Goal: Task Accomplishment & Management: Manage account settings

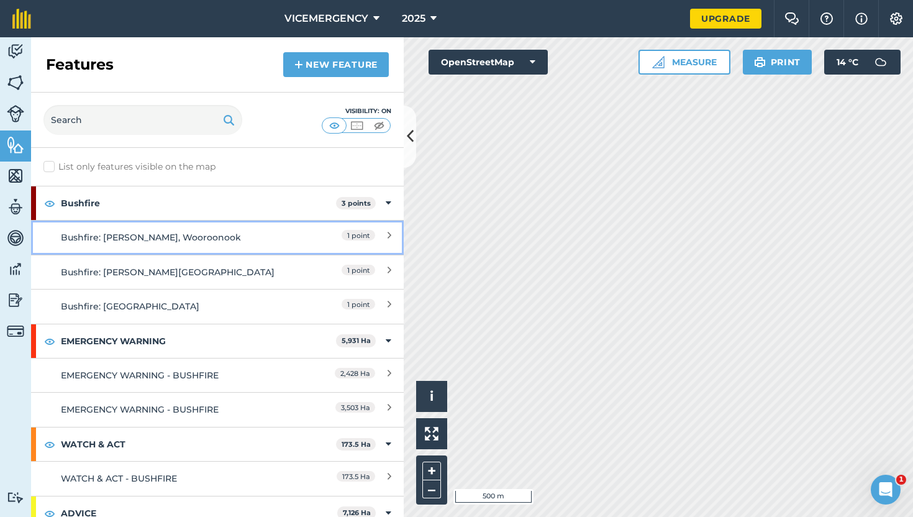
click at [229, 241] on div "Bushfire: [PERSON_NAME], Wooroonook" at bounding box center [171, 237] width 220 height 14
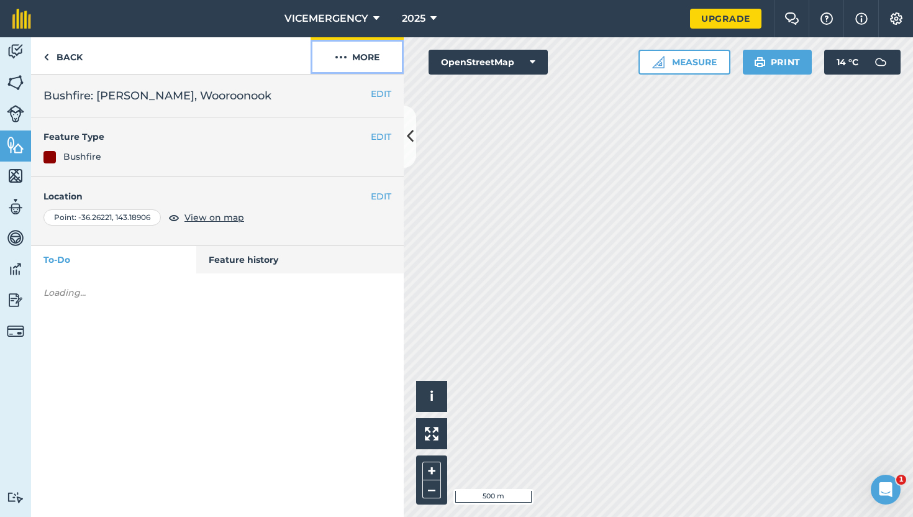
click at [342, 66] on button "More" at bounding box center [357, 55] width 93 height 37
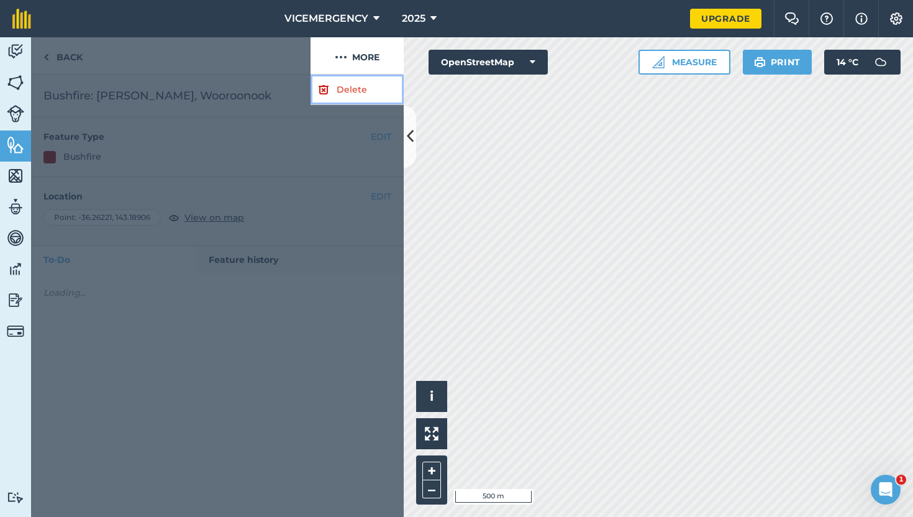
click at [342, 84] on link "Delete" at bounding box center [357, 90] width 93 height 30
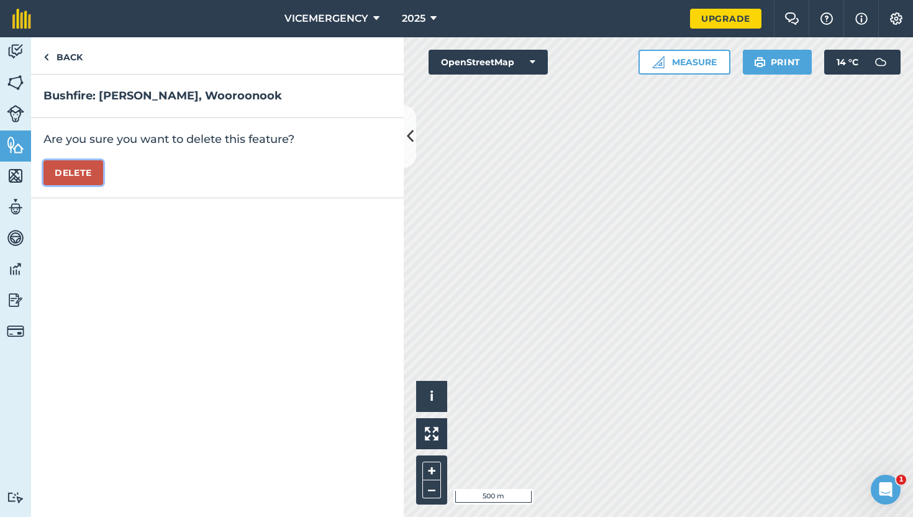
click at [81, 179] on button "Delete" at bounding box center [73, 172] width 60 height 25
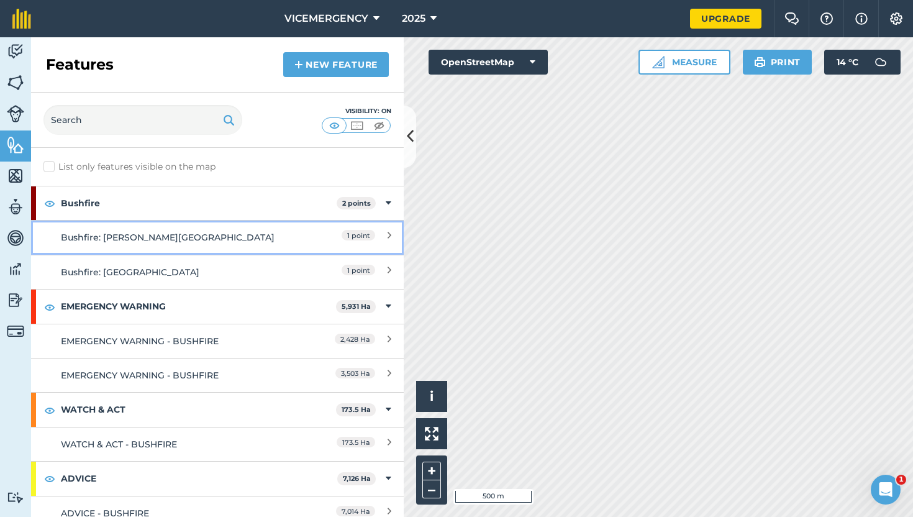
click at [240, 235] on div "Bushfire: [PERSON_NAME][GEOGRAPHIC_DATA]" at bounding box center [171, 237] width 220 height 14
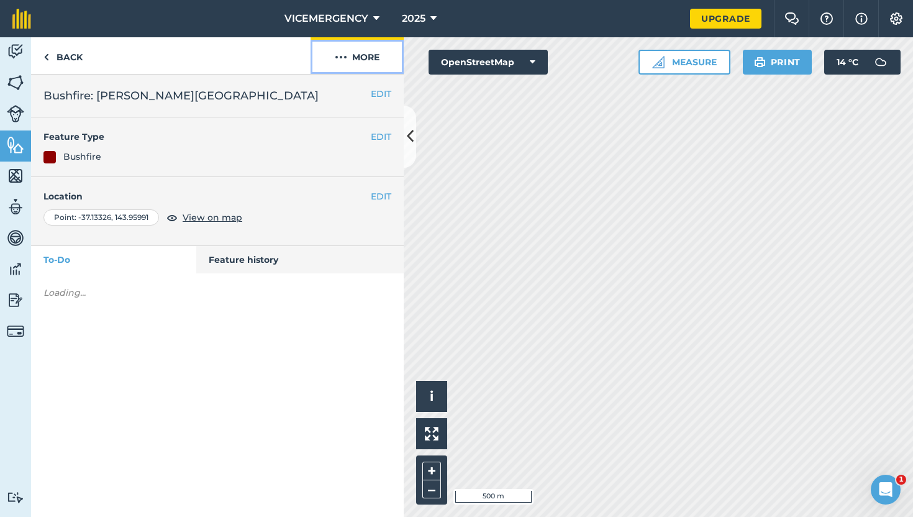
click at [346, 65] on button "More" at bounding box center [357, 55] width 93 height 37
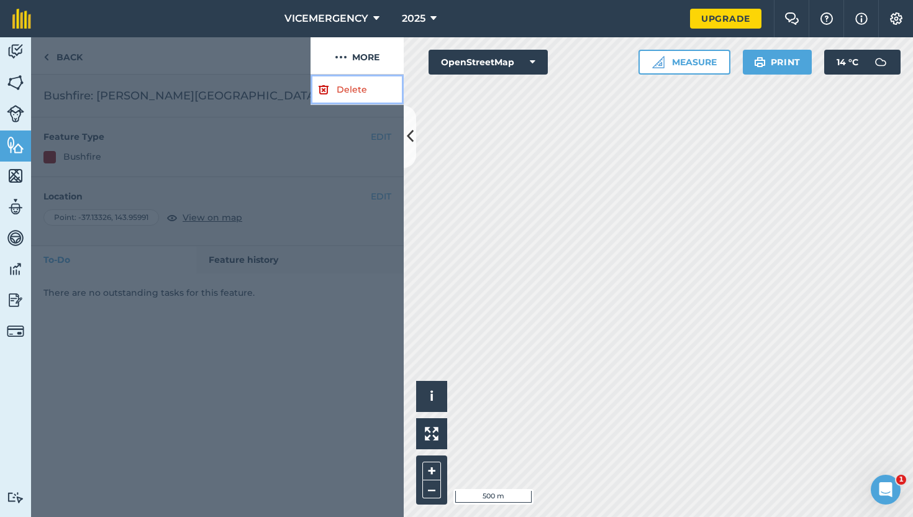
click at [339, 94] on link "Delete" at bounding box center [357, 90] width 93 height 30
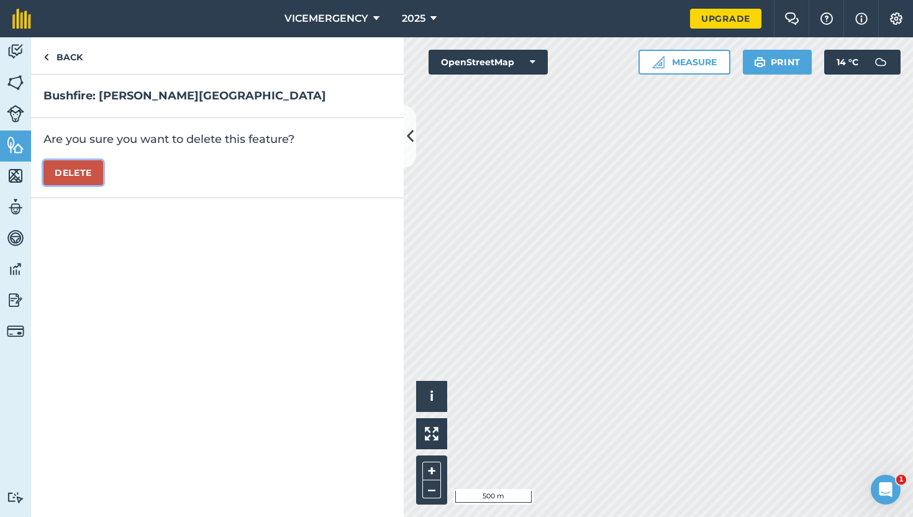
click at [70, 173] on button "Delete" at bounding box center [73, 172] width 60 height 25
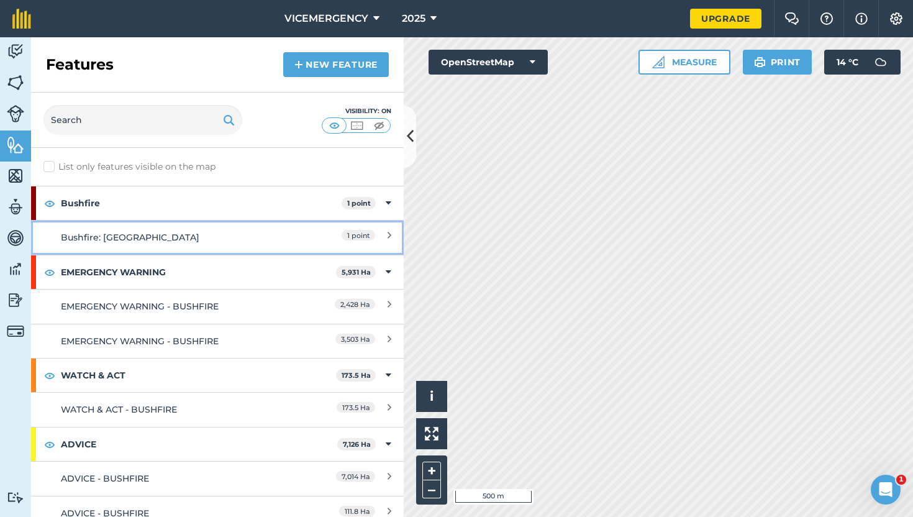
click at [249, 233] on div "Bushfire: [GEOGRAPHIC_DATA]" at bounding box center [171, 237] width 220 height 14
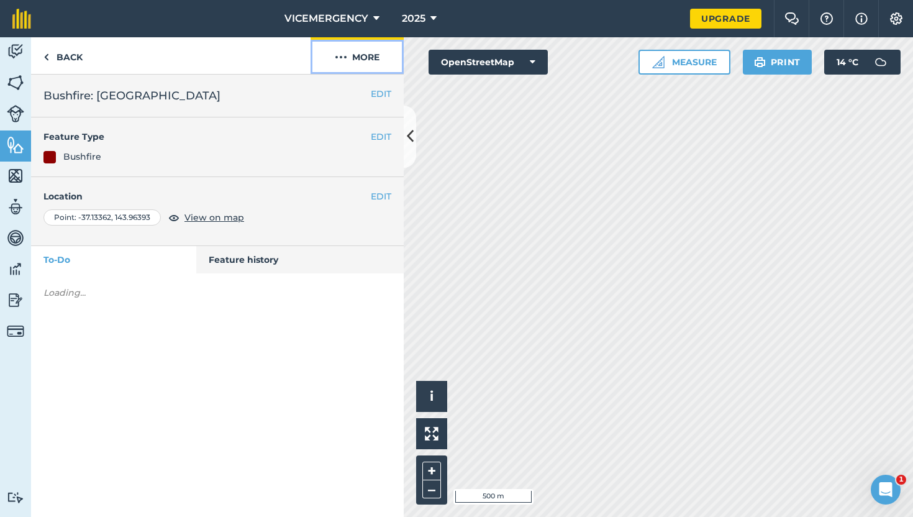
click at [356, 68] on button "More" at bounding box center [357, 55] width 93 height 37
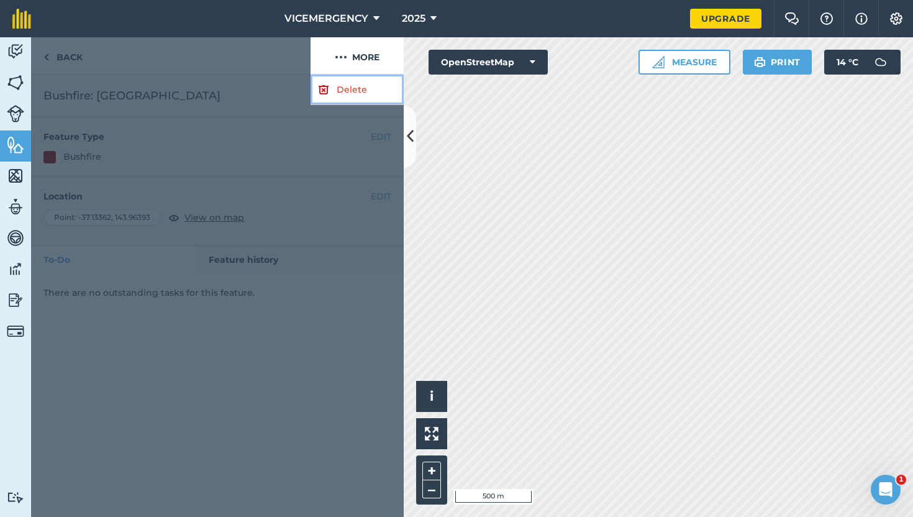
click at [350, 91] on link "Delete" at bounding box center [357, 90] width 93 height 30
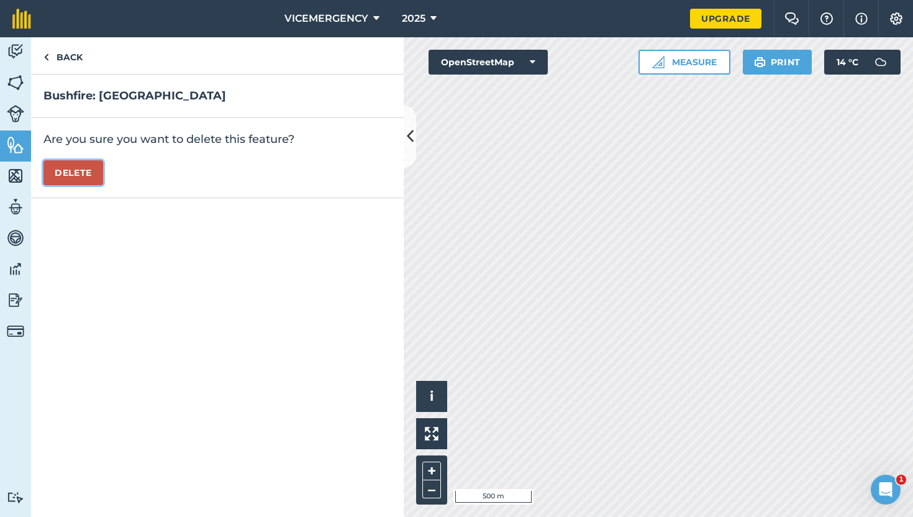
click at [66, 177] on button "Delete" at bounding box center [73, 172] width 60 height 25
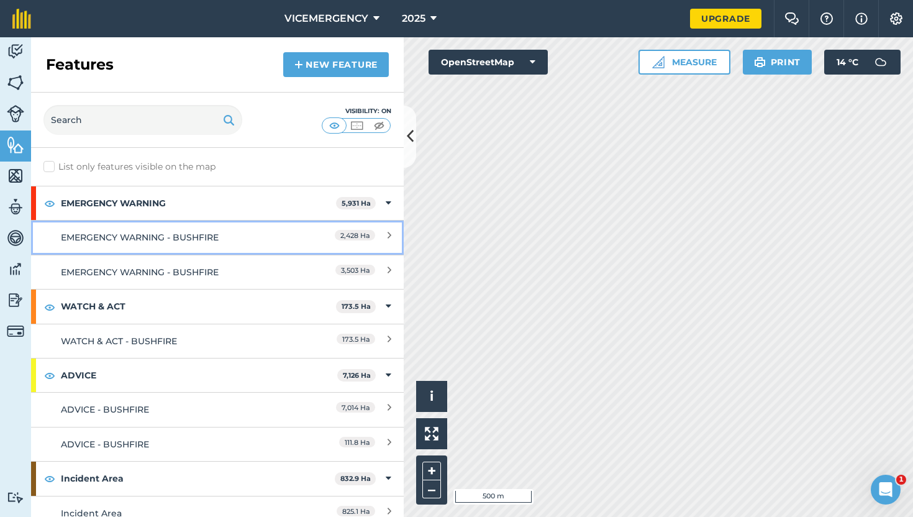
click at [235, 225] on link "EMERGENCY WARNING - BUSHFIRE 2,428 Ha" at bounding box center [217, 237] width 373 height 34
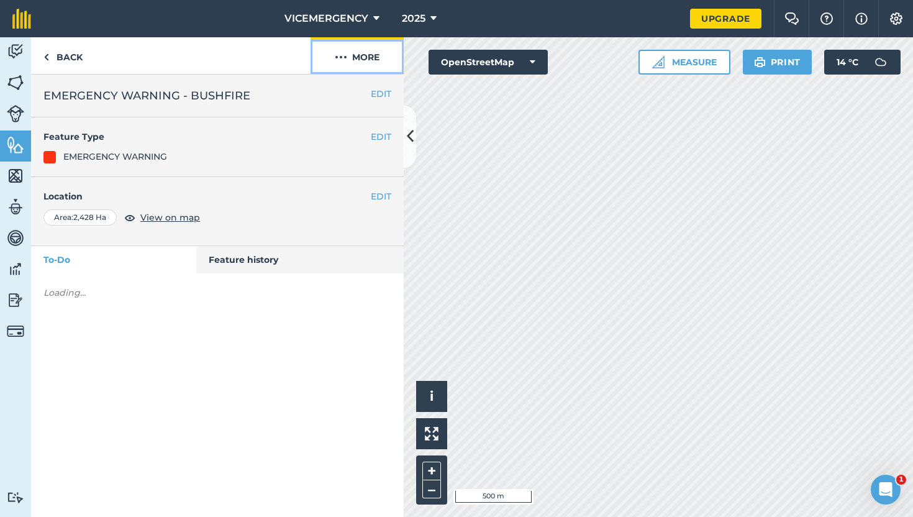
click at [345, 61] on img at bounding box center [341, 57] width 12 height 15
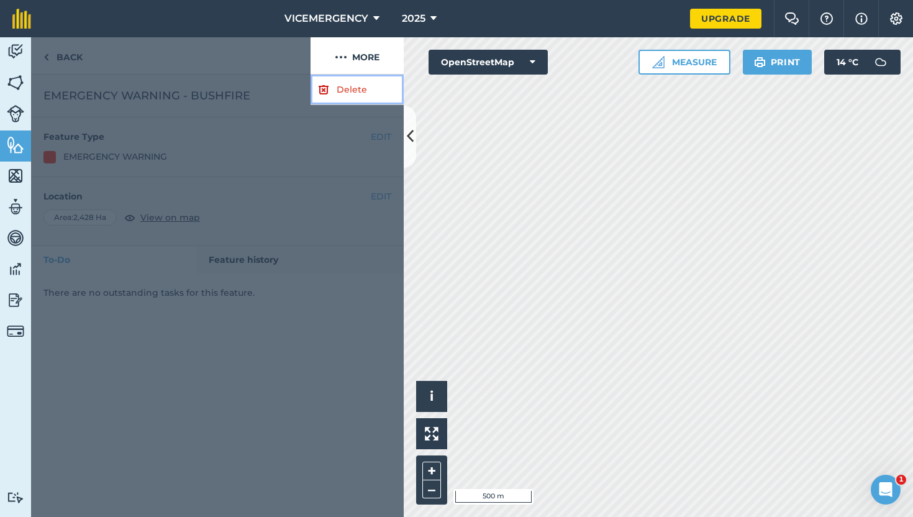
click at [342, 84] on link "Delete" at bounding box center [357, 90] width 93 height 30
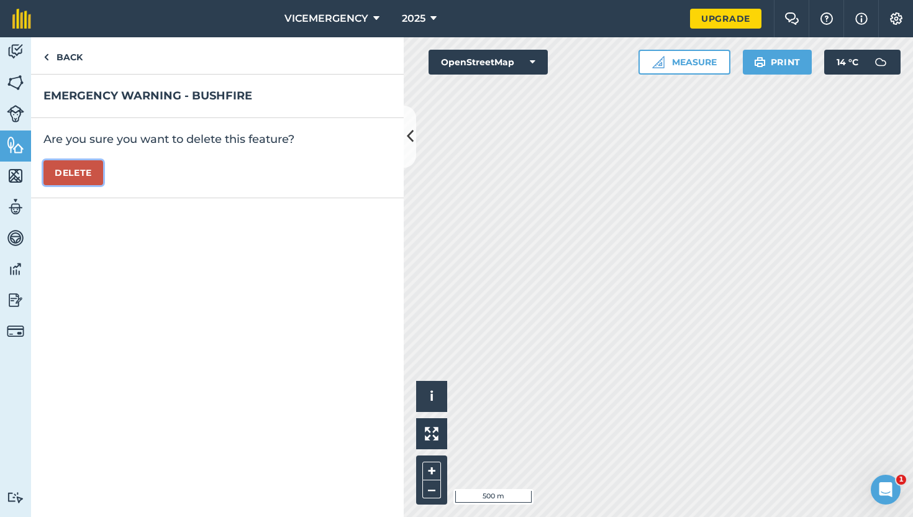
click at [69, 170] on button "Delete" at bounding box center [73, 172] width 60 height 25
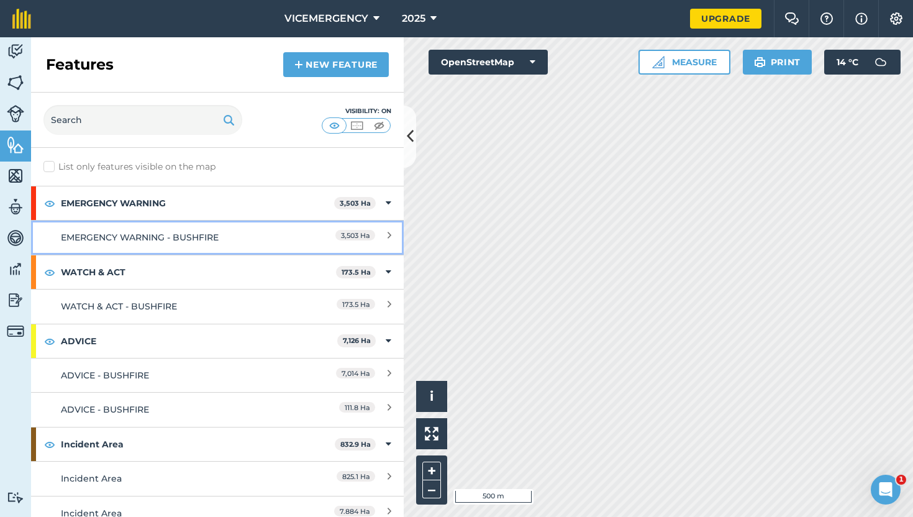
click at [252, 233] on div "EMERGENCY WARNING - BUSHFIRE" at bounding box center [171, 237] width 220 height 14
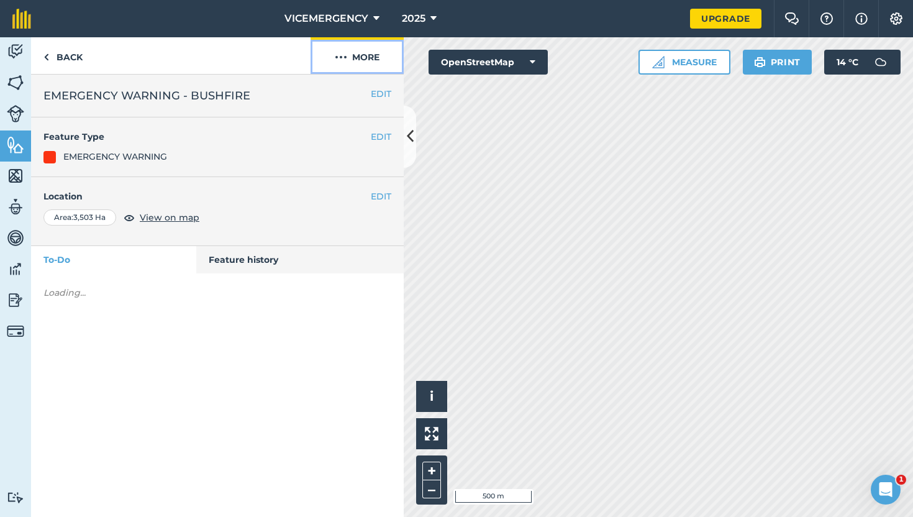
click at [350, 58] on button "More" at bounding box center [357, 55] width 93 height 37
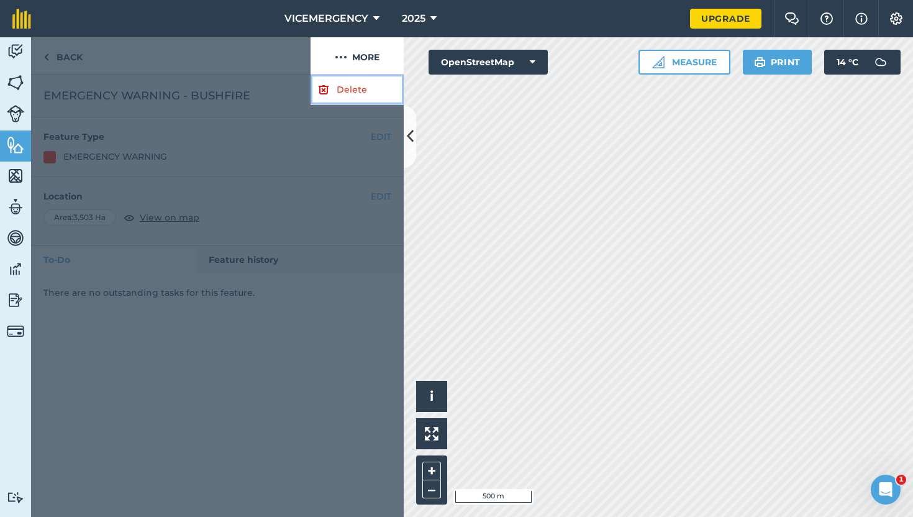
click at [347, 91] on link "Delete" at bounding box center [357, 90] width 93 height 30
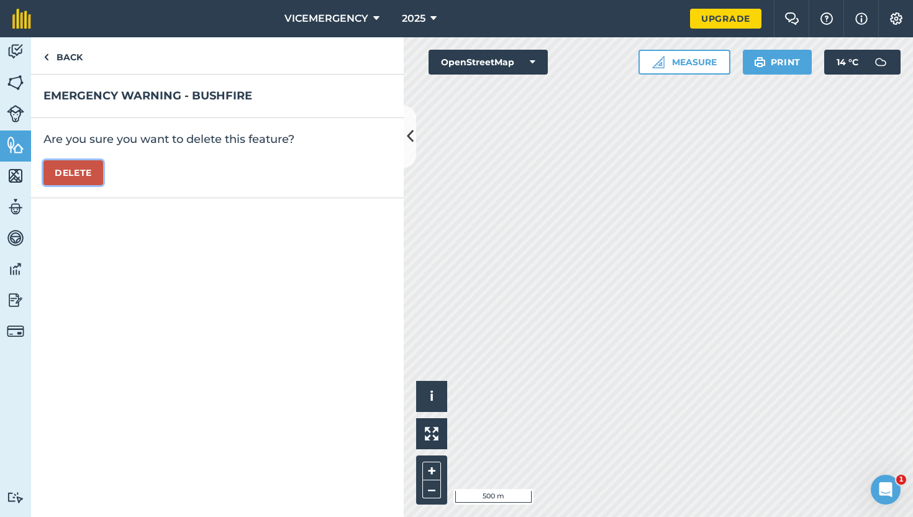
click at [98, 170] on button "Delete" at bounding box center [73, 172] width 60 height 25
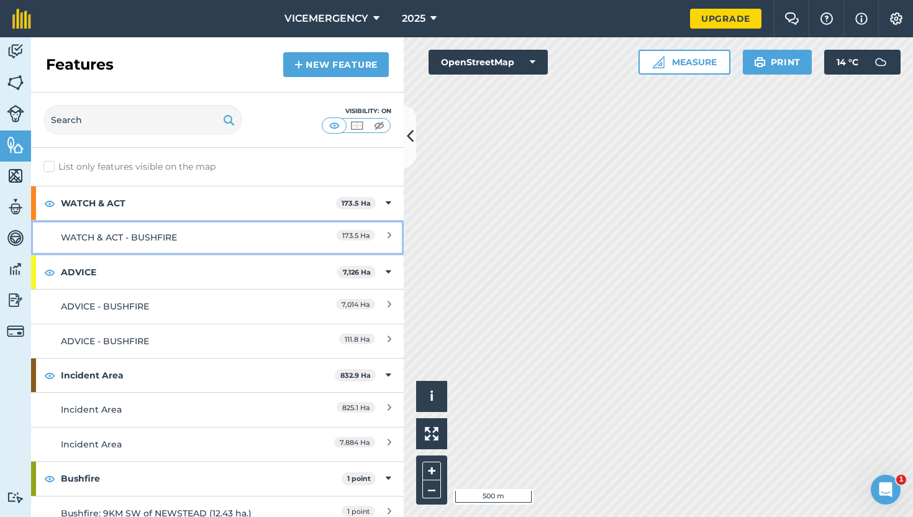
click at [260, 239] on div "WATCH & ACT - BUSHFIRE" at bounding box center [171, 237] width 220 height 14
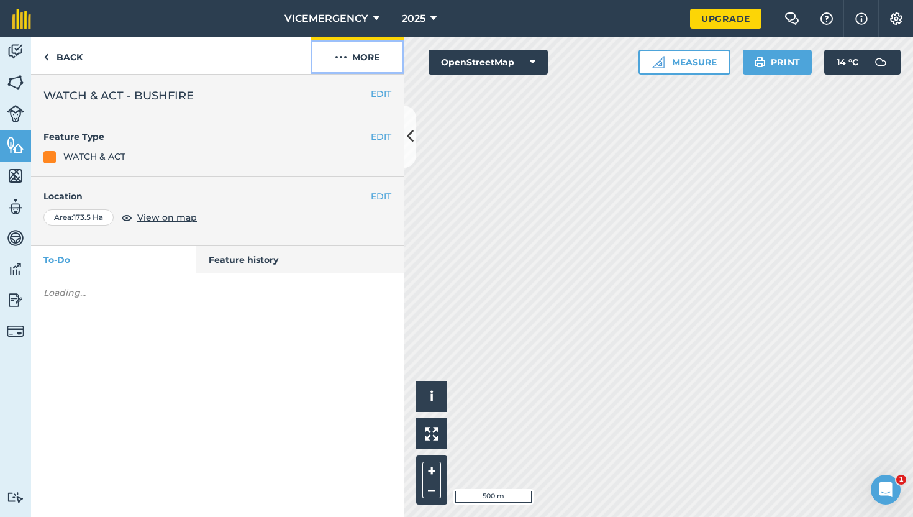
click at [349, 56] on button "More" at bounding box center [357, 55] width 93 height 37
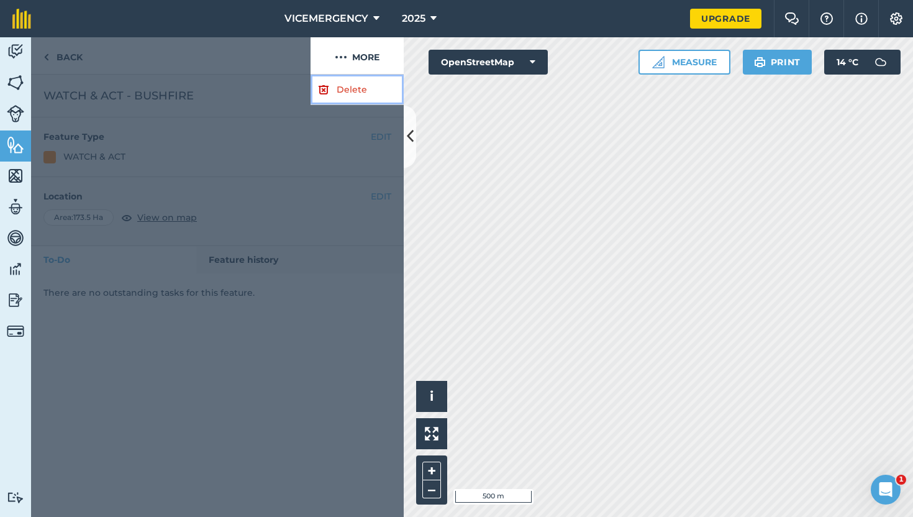
click at [347, 94] on link "Delete" at bounding box center [357, 90] width 93 height 30
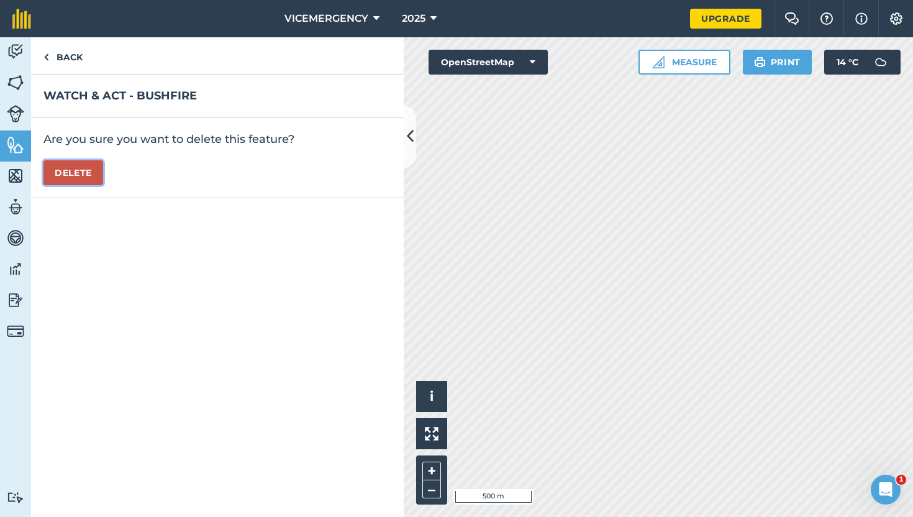
click at [88, 170] on button "Delete" at bounding box center [73, 172] width 60 height 25
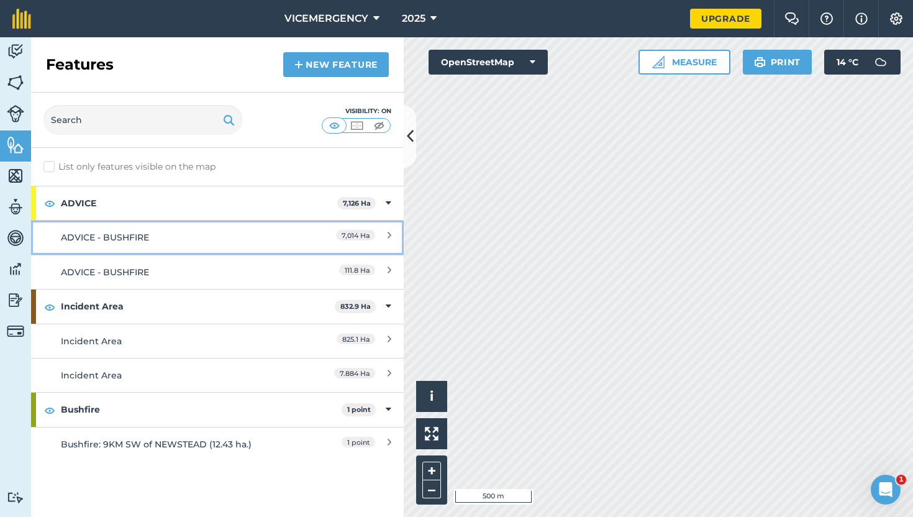
click at [224, 238] on div "ADVICE - BUSHFIRE" at bounding box center [171, 237] width 220 height 14
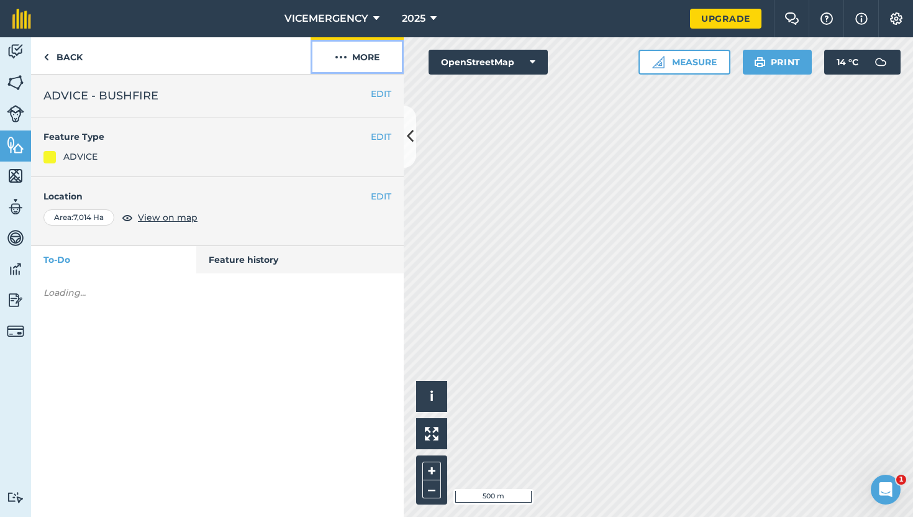
click at [356, 66] on button "More" at bounding box center [357, 55] width 93 height 37
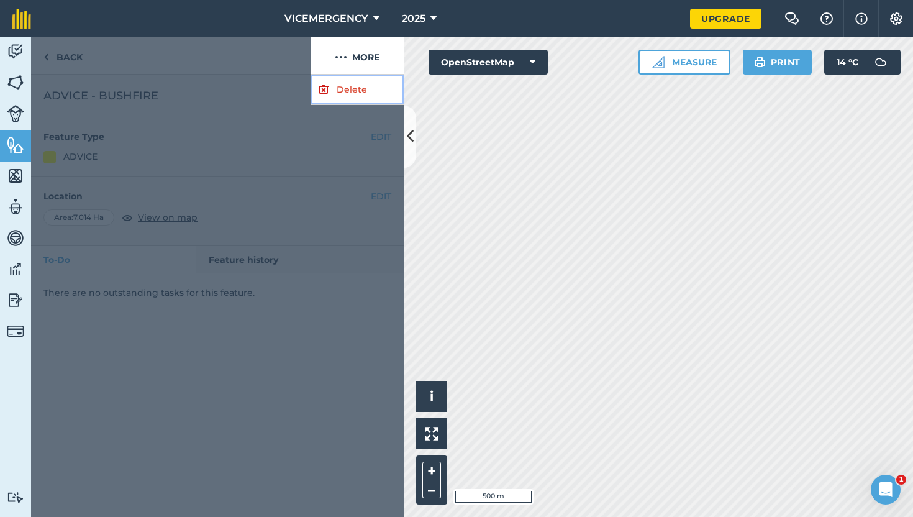
click at [350, 86] on link "Delete" at bounding box center [357, 90] width 93 height 30
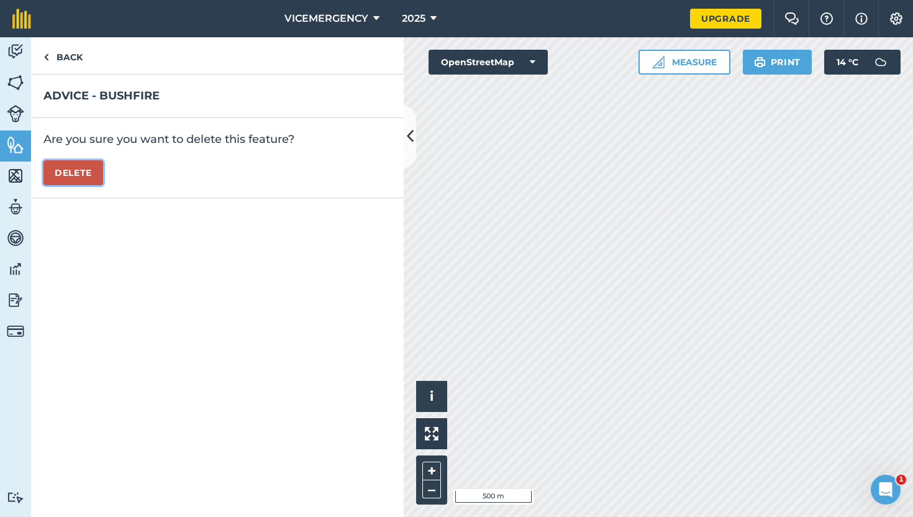
click at [103, 165] on button "Delete" at bounding box center [73, 172] width 60 height 25
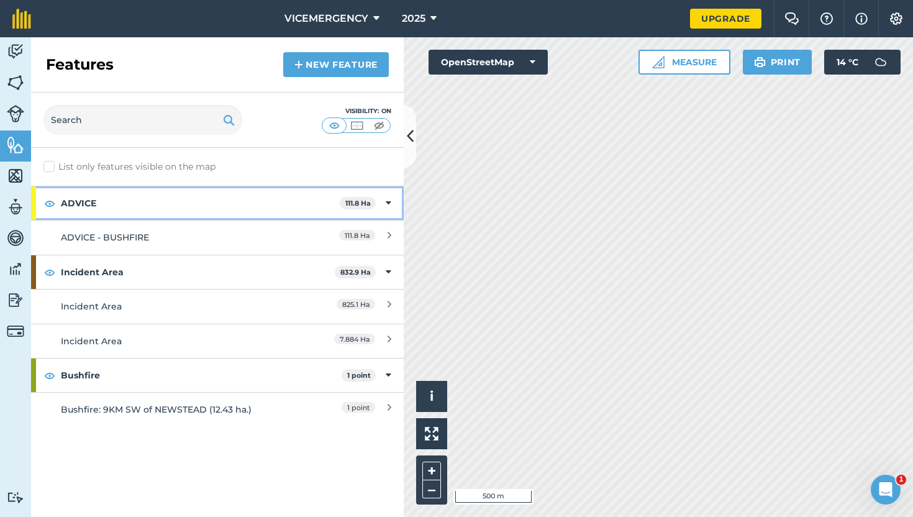
click at [263, 197] on strong "ADVICE" at bounding box center [200, 203] width 279 height 34
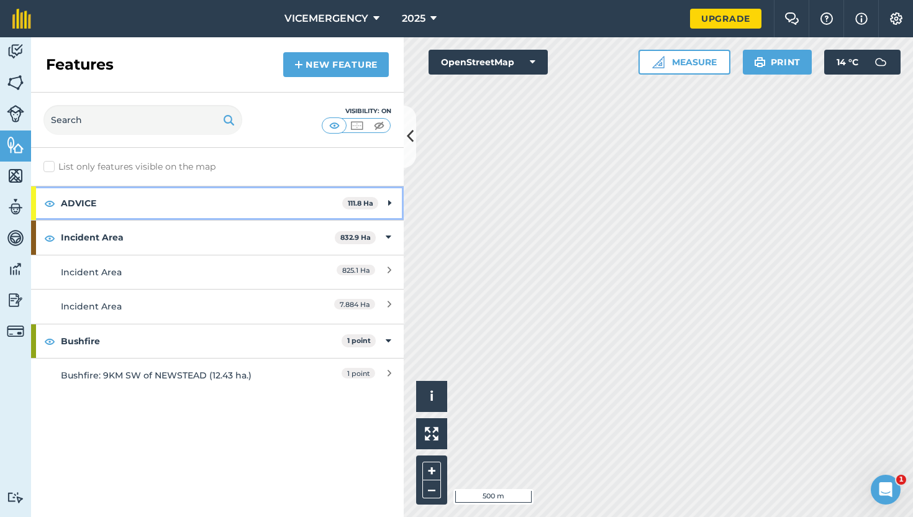
click at [266, 194] on strong "ADVICE" at bounding box center [201, 203] width 281 height 34
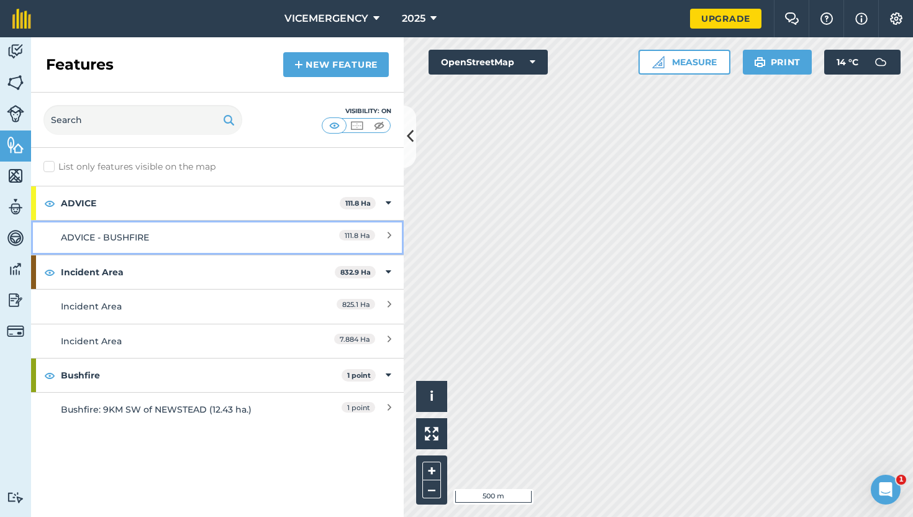
click at [251, 228] on link "ADVICE - BUSHFIRE 111.8 Ha" at bounding box center [217, 237] width 373 height 34
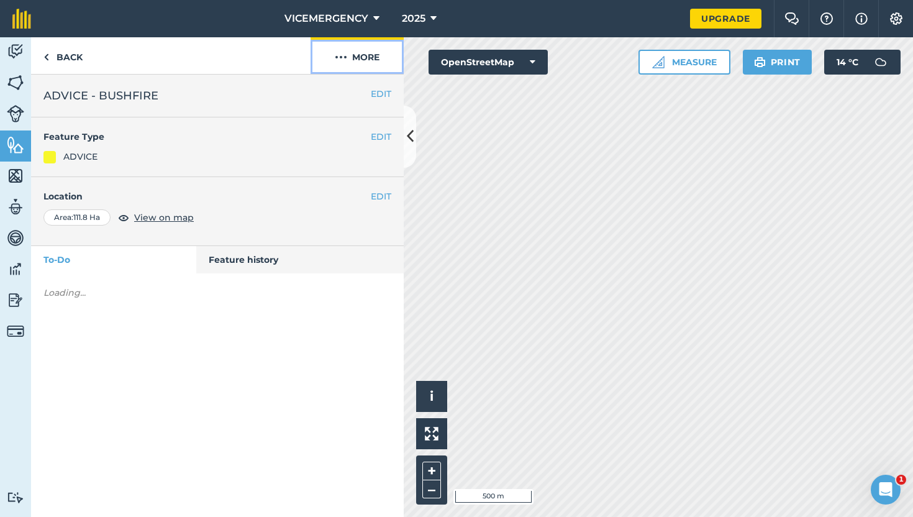
click at [348, 65] on button "More" at bounding box center [357, 55] width 93 height 37
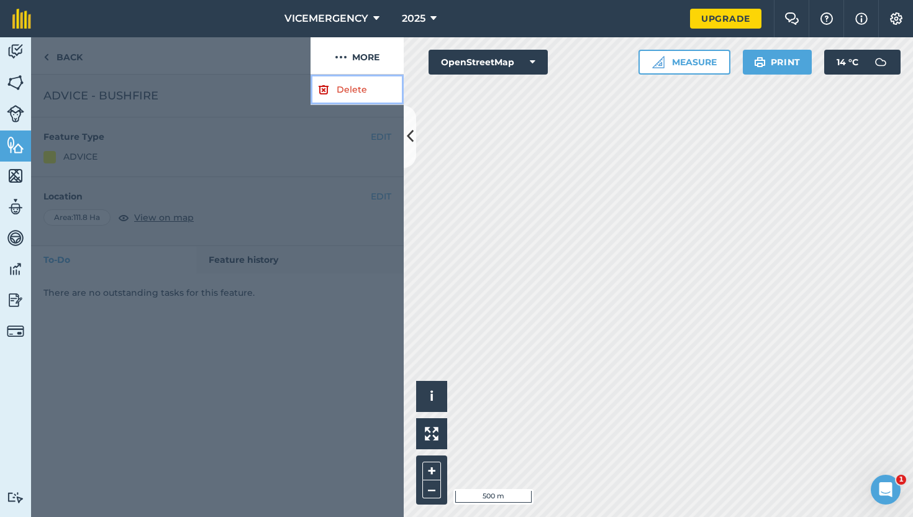
click at [343, 89] on link "Delete" at bounding box center [357, 90] width 93 height 30
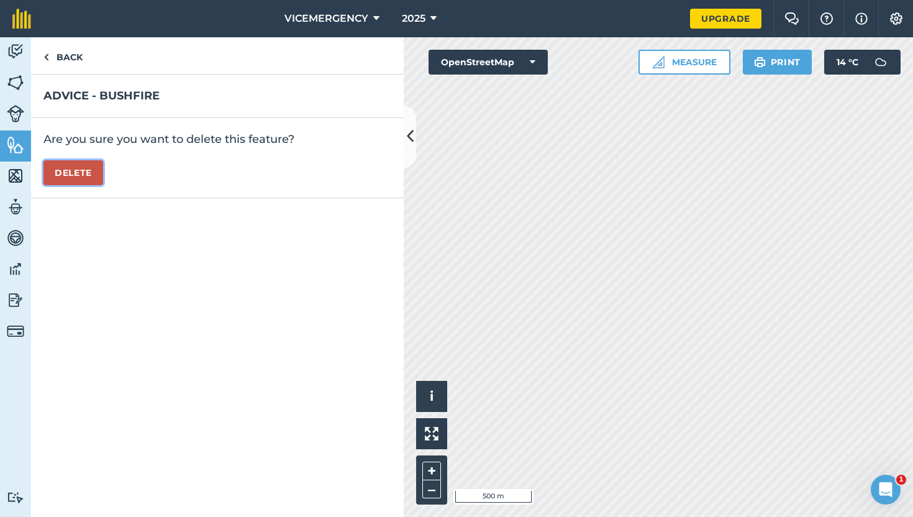
click at [78, 181] on button "Delete" at bounding box center [73, 172] width 60 height 25
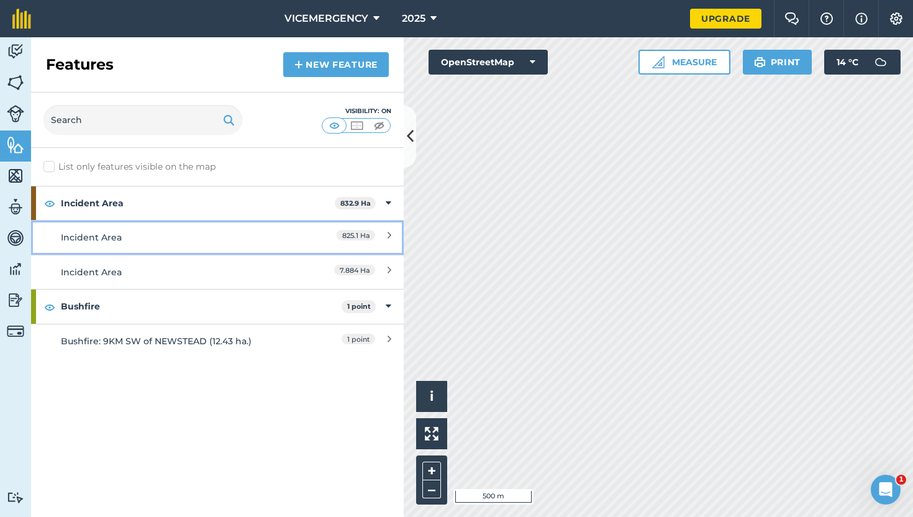
click at [253, 232] on div "Incident Area" at bounding box center [171, 237] width 220 height 14
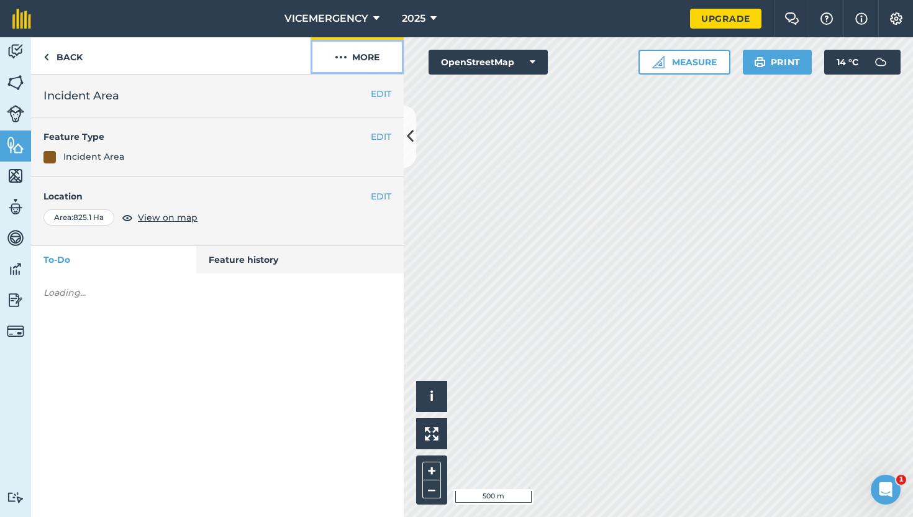
click at [360, 51] on button "More" at bounding box center [357, 55] width 93 height 37
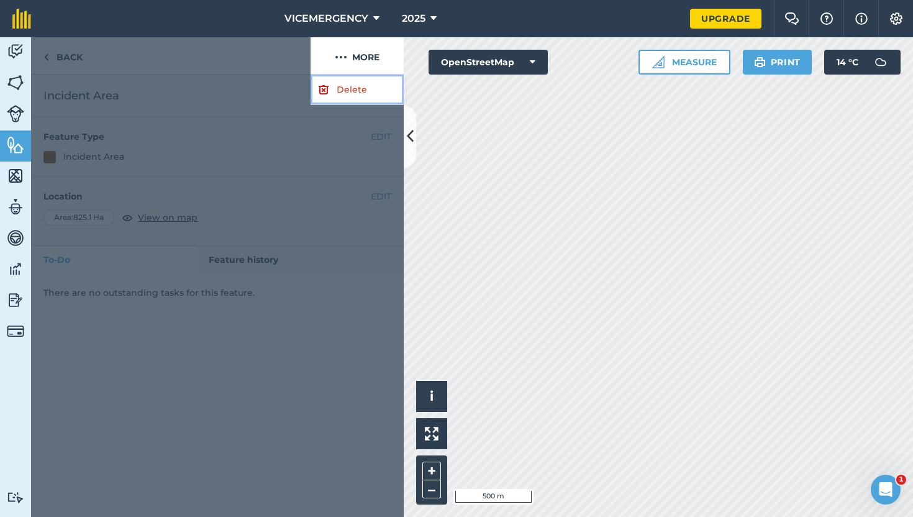
click at [347, 93] on link "Delete" at bounding box center [357, 90] width 93 height 30
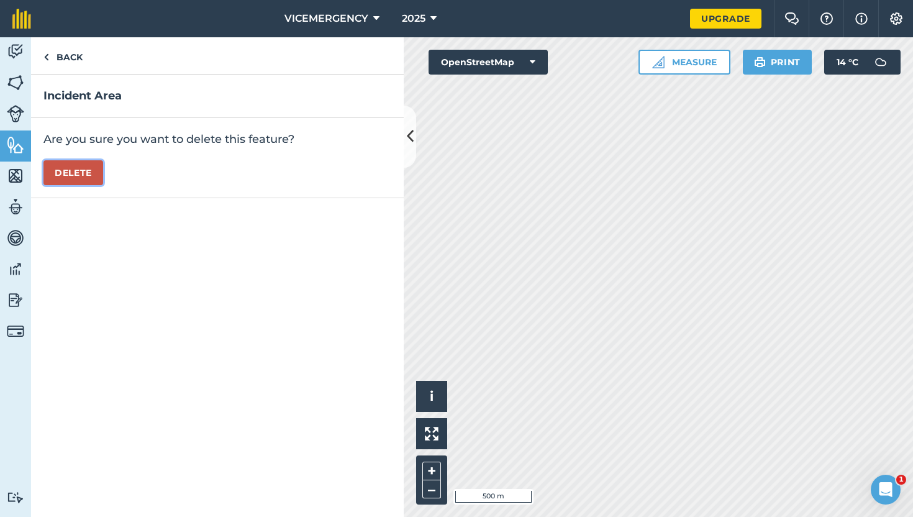
click at [100, 178] on button "Delete" at bounding box center [73, 172] width 60 height 25
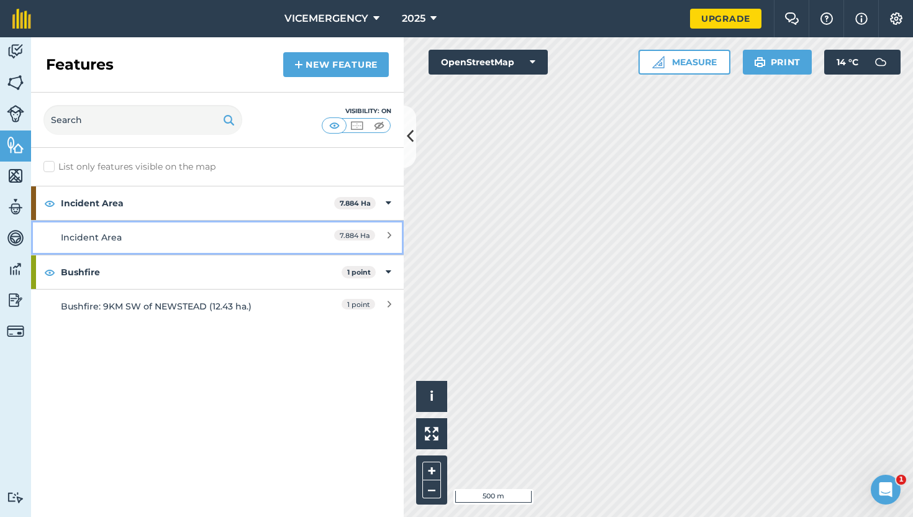
click at [232, 238] on div "Incident Area" at bounding box center [171, 237] width 220 height 14
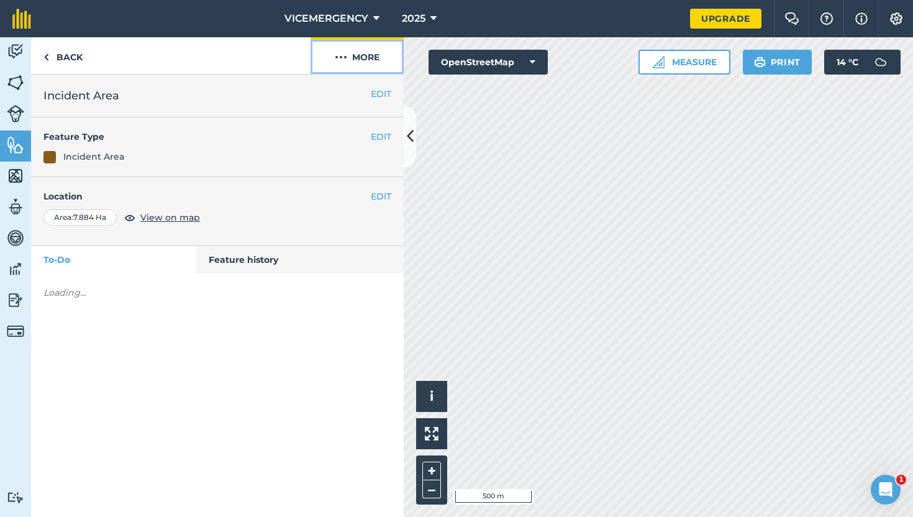
click at [357, 64] on button "More" at bounding box center [357, 55] width 93 height 37
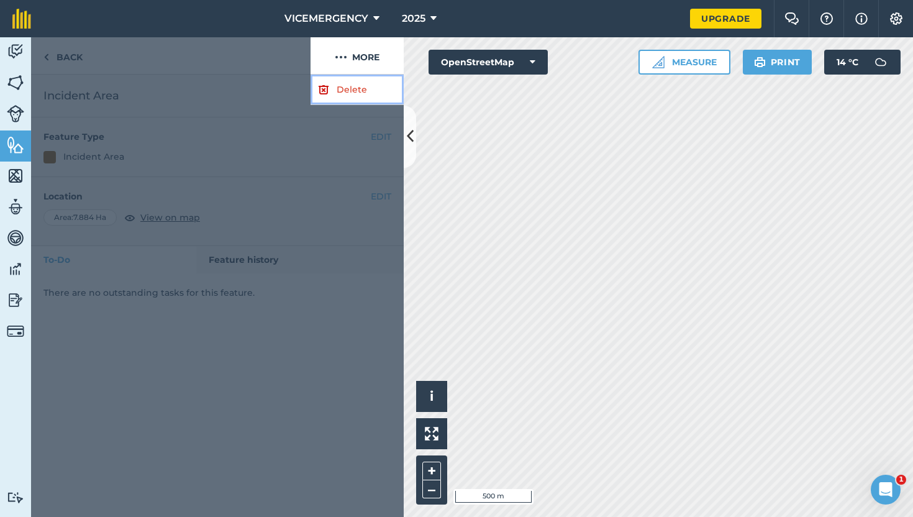
click at [350, 86] on link "Delete" at bounding box center [357, 90] width 93 height 30
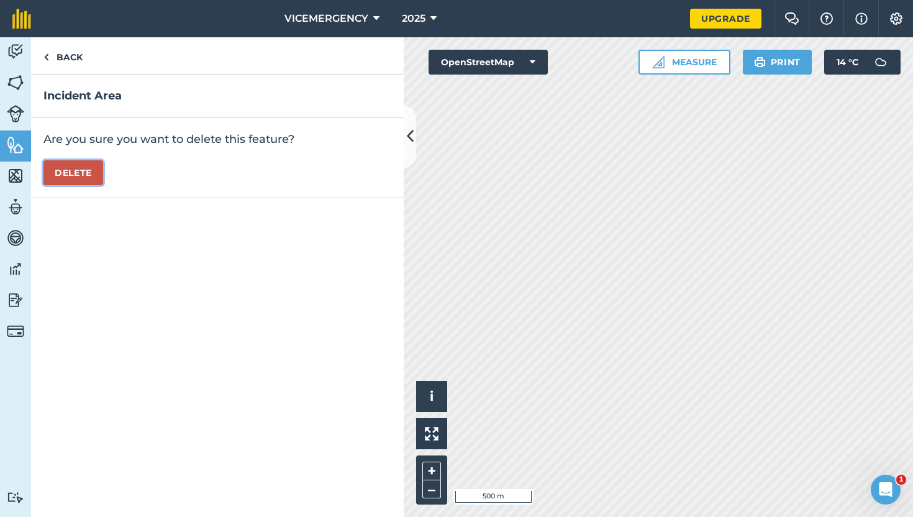
click at [71, 179] on button "Delete" at bounding box center [73, 172] width 60 height 25
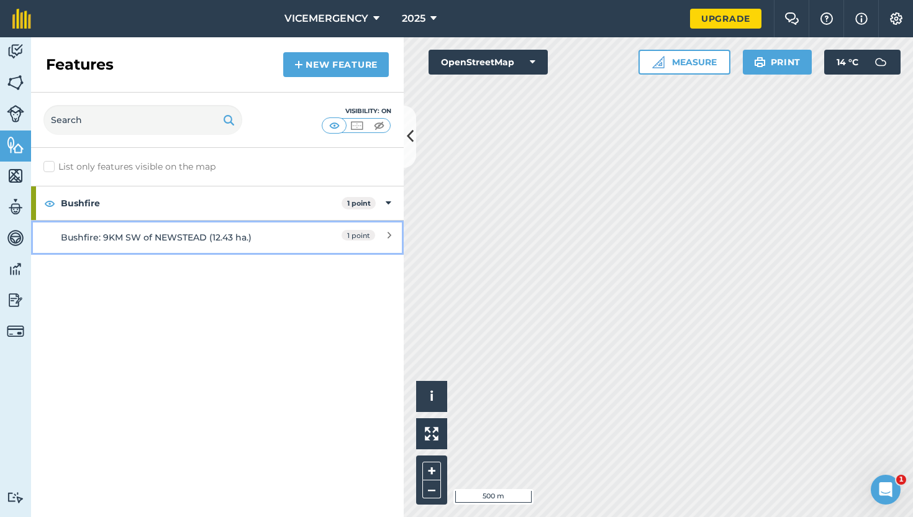
click at [263, 223] on link "Bushfire: 9KM SW of NEWSTEAD (12.43 ha.) 1 point" at bounding box center [217, 237] width 373 height 34
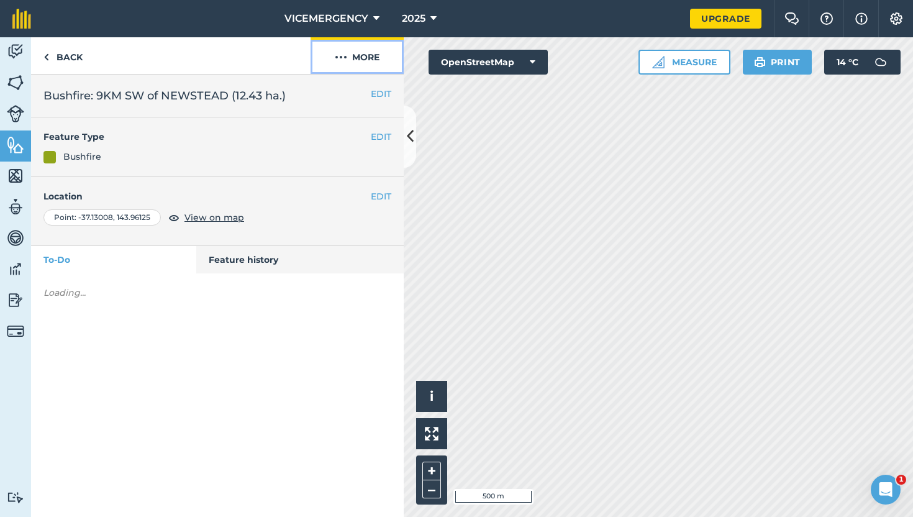
click at [348, 52] on button "More" at bounding box center [357, 55] width 93 height 37
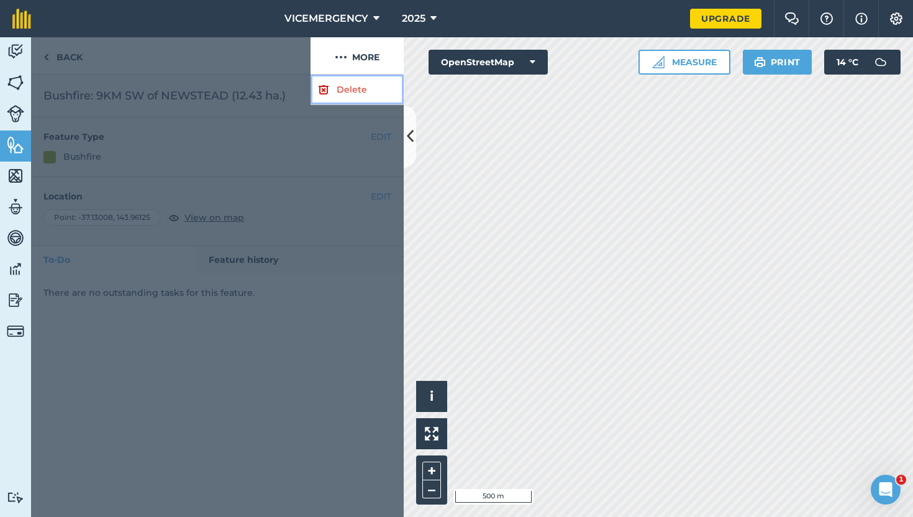
click at [347, 78] on link "Delete" at bounding box center [357, 90] width 93 height 30
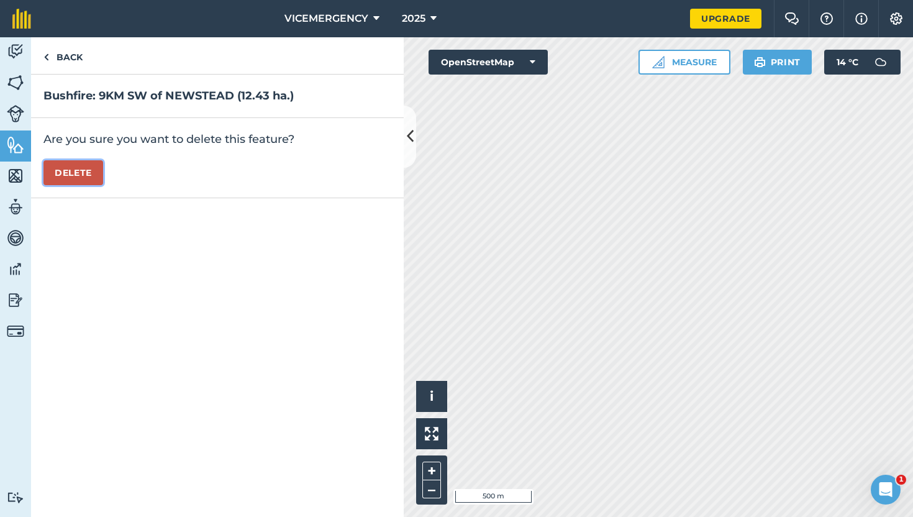
click at [88, 184] on button "Delete" at bounding box center [73, 172] width 60 height 25
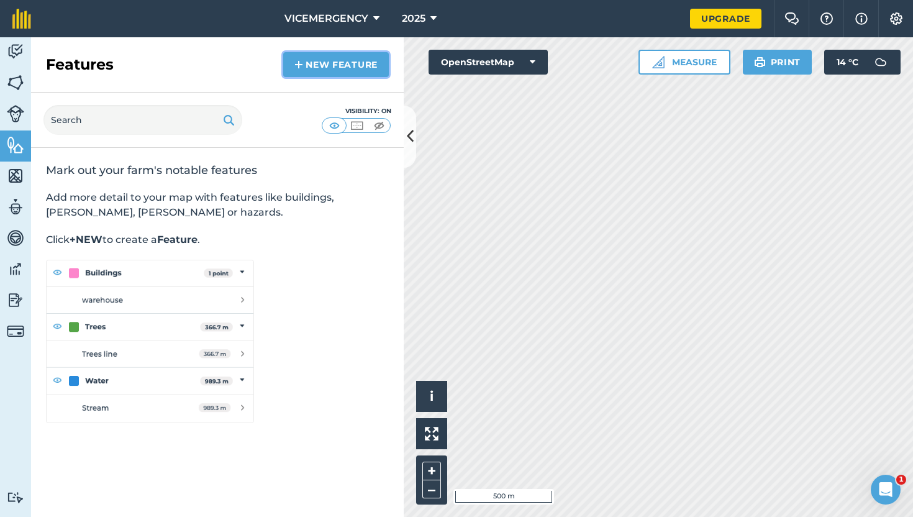
click at [325, 57] on link "New feature" at bounding box center [336, 64] width 106 height 25
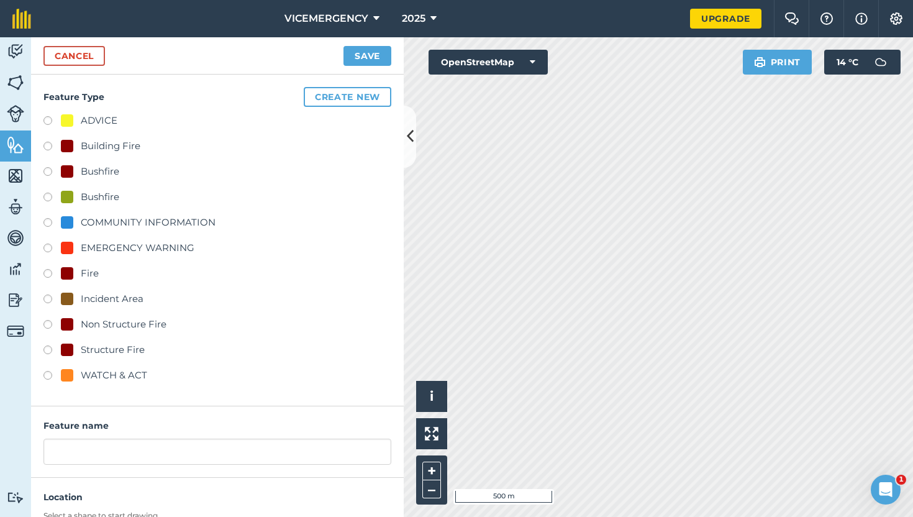
click at [45, 273] on label at bounding box center [51, 275] width 17 height 12
radio input "true"
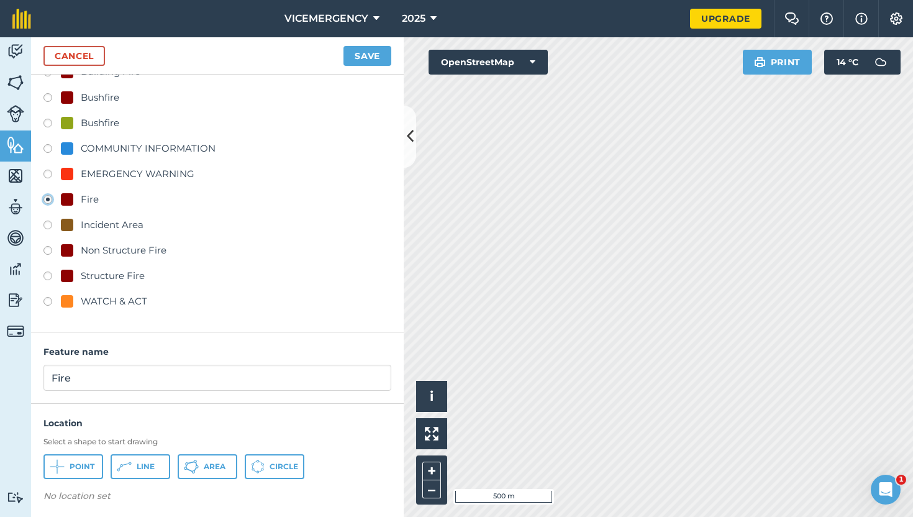
scroll to position [78, 0]
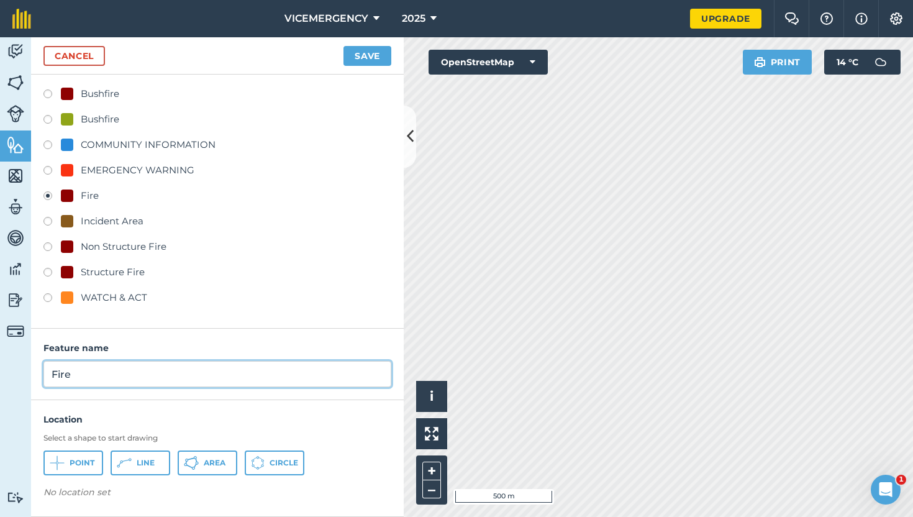
click at [89, 374] on input "Fire" at bounding box center [217, 374] width 348 height 26
type input "Fire: Echuca Rd, [GEOGRAPHIC_DATA]"
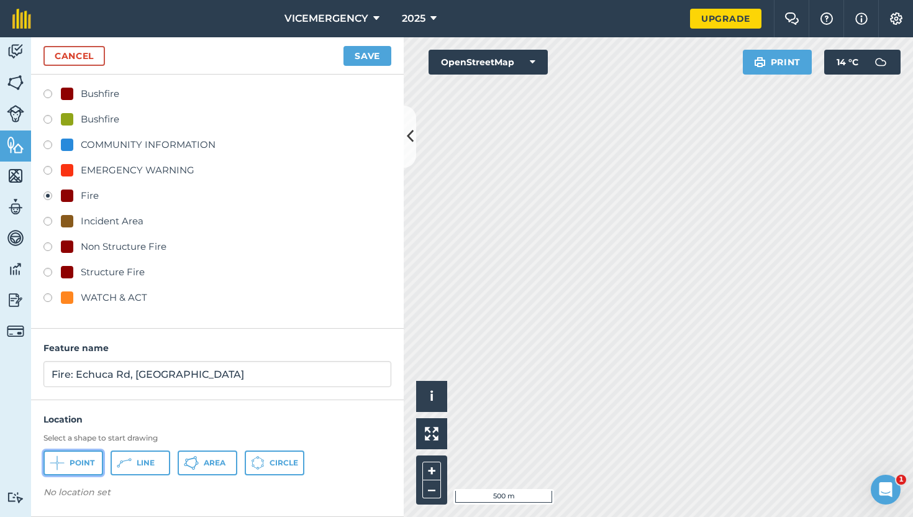
click at [80, 458] on span "Point" at bounding box center [82, 463] width 25 height 10
click at [373, 53] on button "Save" at bounding box center [367, 56] width 48 height 20
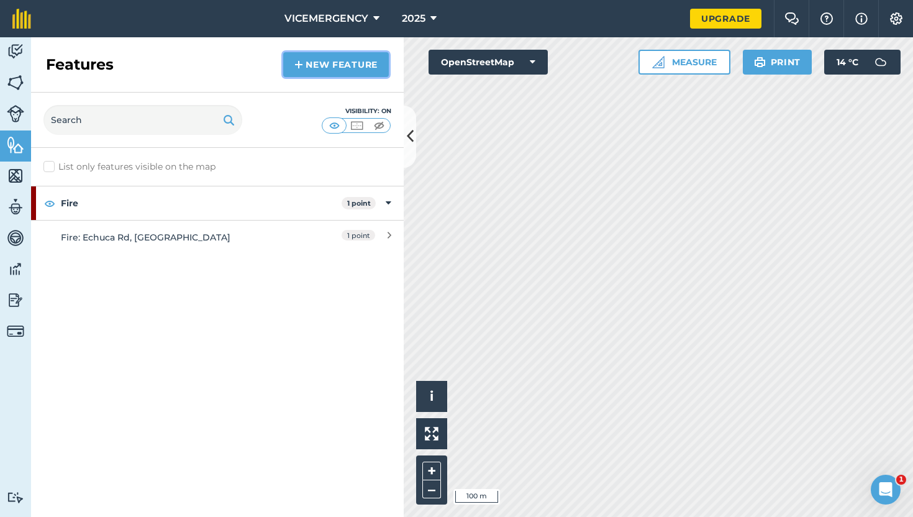
click at [332, 70] on link "New feature" at bounding box center [336, 64] width 106 height 25
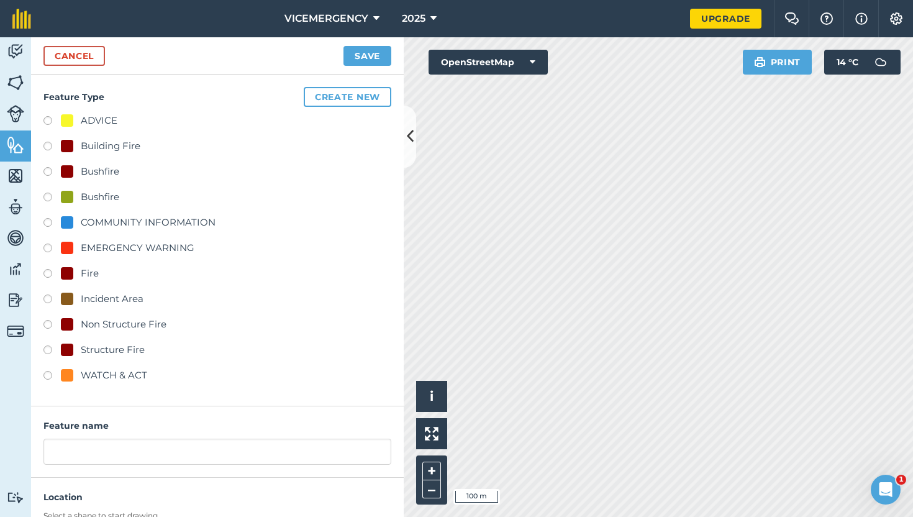
click at [50, 296] on label at bounding box center [51, 300] width 17 height 12
radio input "true"
type input "Incident Area"
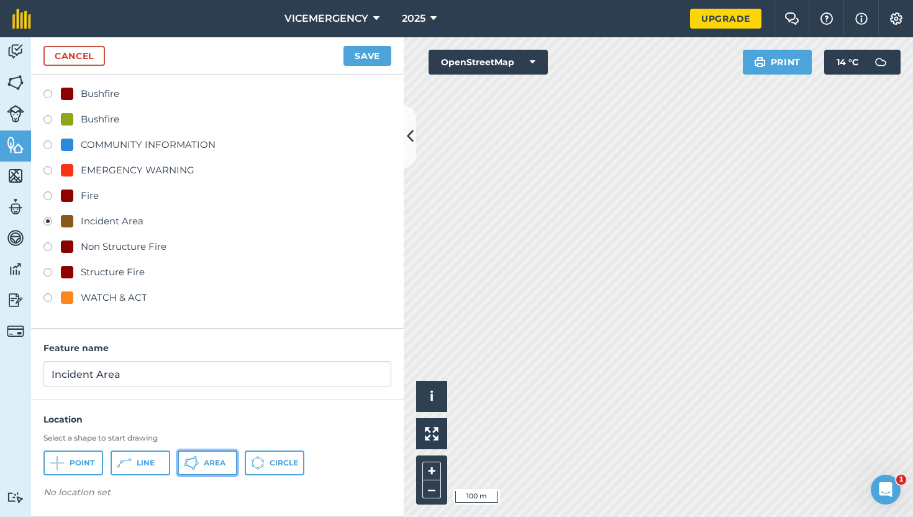
click at [204, 455] on button "Area" at bounding box center [208, 462] width 60 height 25
click at [369, 58] on button "Save" at bounding box center [367, 56] width 48 height 20
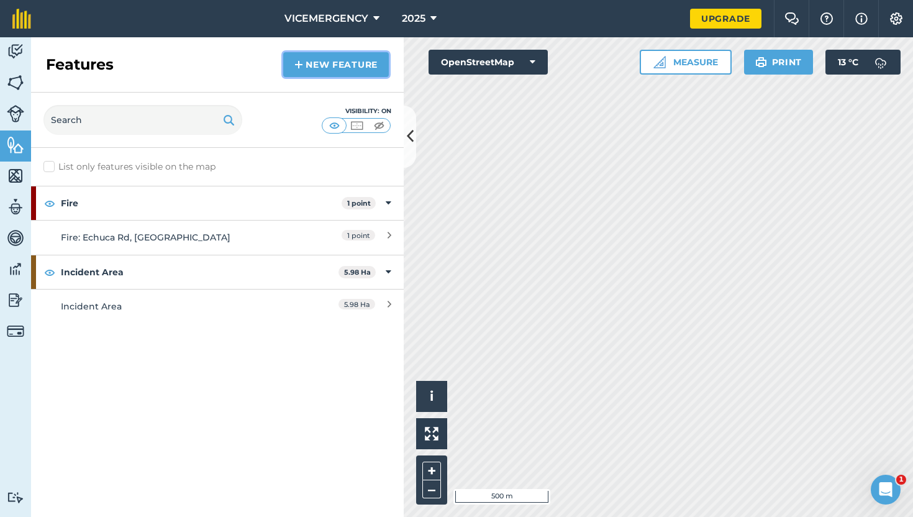
click at [344, 65] on link "New feature" at bounding box center [336, 64] width 106 height 25
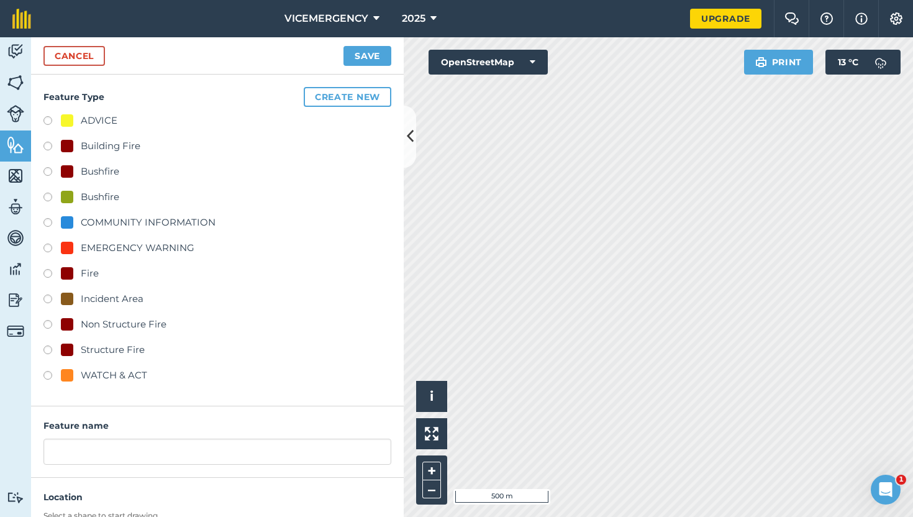
click at [43, 377] on label at bounding box center [51, 377] width 17 height 12
radio input "true"
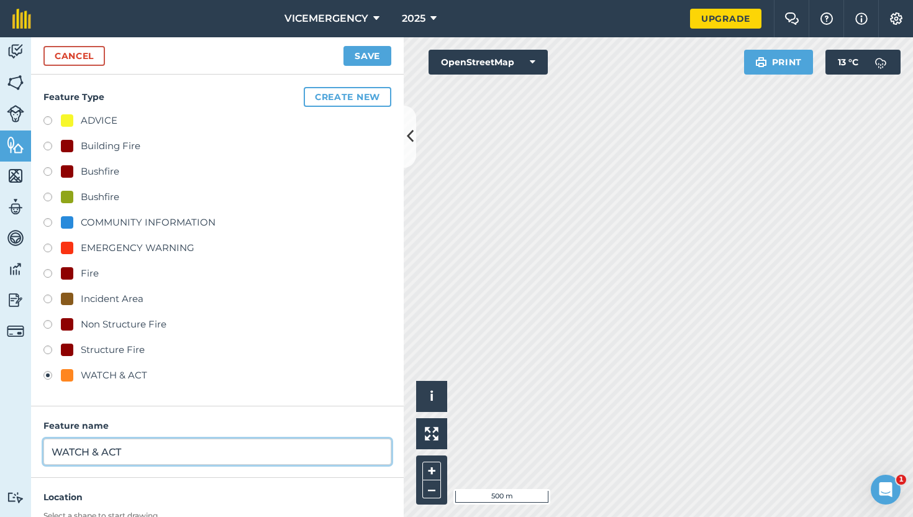
click at [139, 445] on input "WATCH & ACT" at bounding box center [217, 451] width 348 height 26
click at [139, 450] on input "WATCH & ACT" at bounding box center [217, 451] width 348 height 26
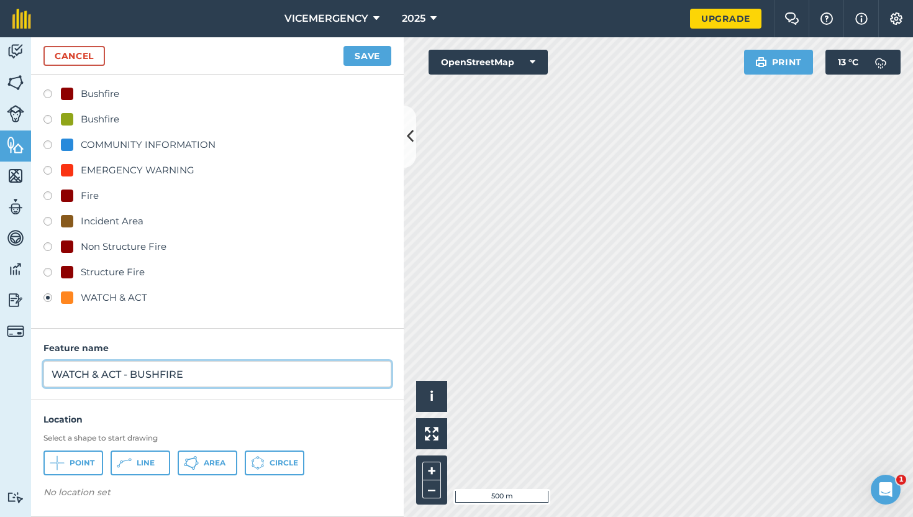
type input "WATCH & ACT - BUSHFIRE"
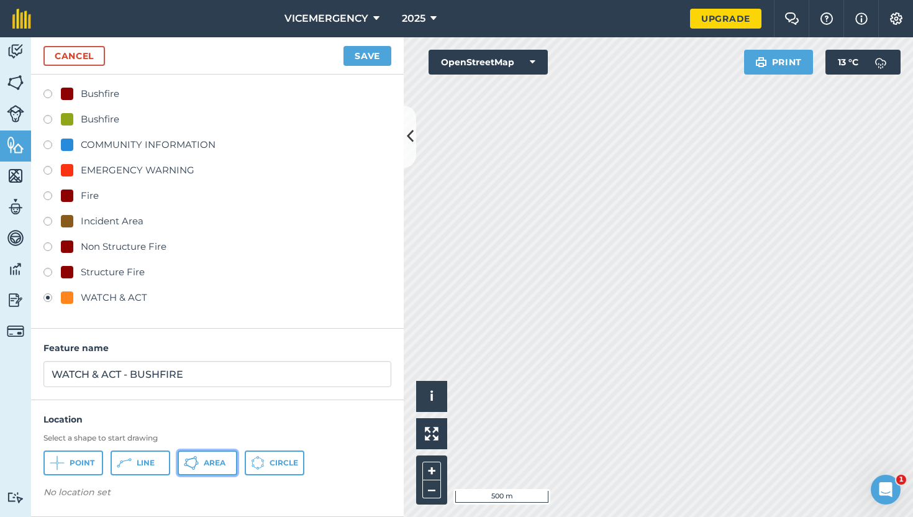
click at [211, 472] on button "Area" at bounding box center [208, 462] width 60 height 25
click at [368, 52] on button "Save" at bounding box center [367, 56] width 48 height 20
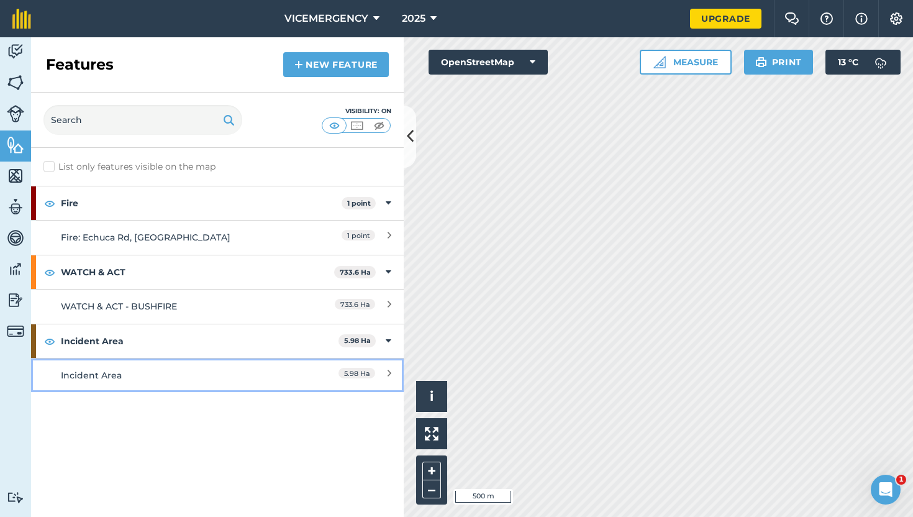
click at [219, 371] on div "Incident Area" at bounding box center [171, 375] width 220 height 14
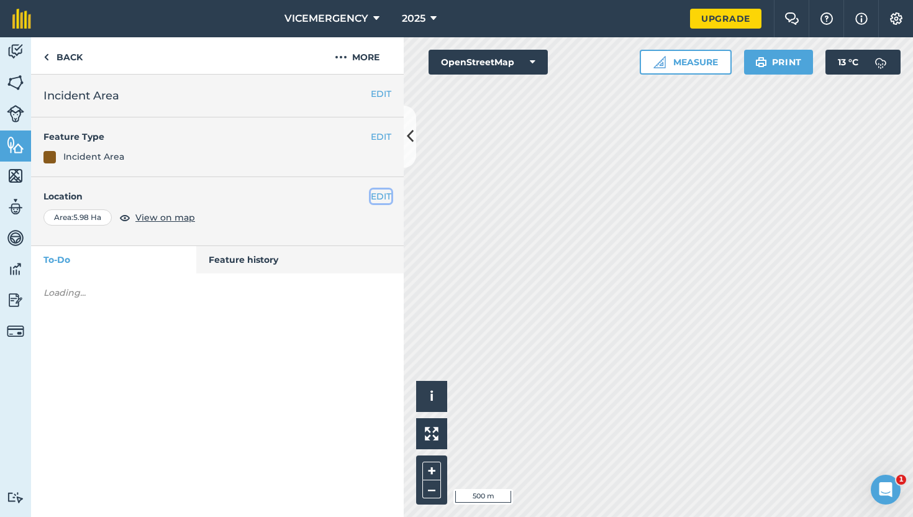
click at [383, 194] on button "EDIT" at bounding box center [381, 196] width 20 height 14
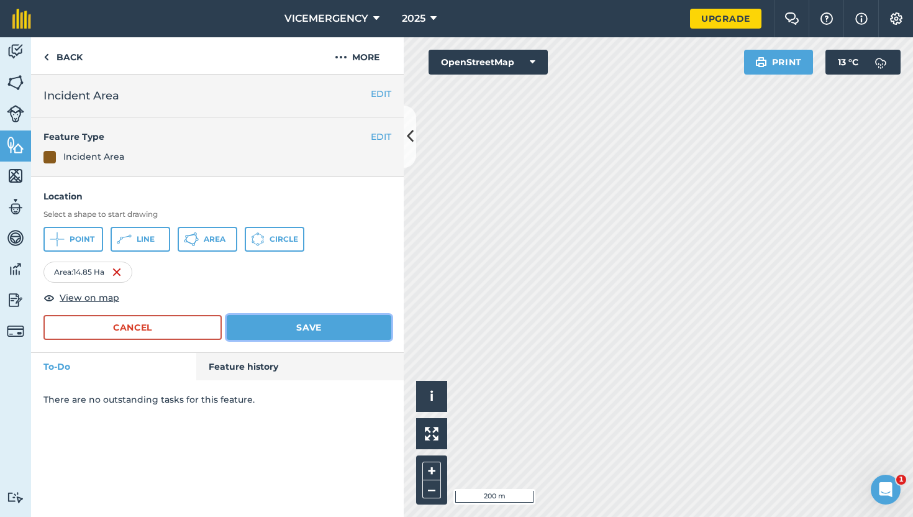
click at [327, 325] on button "Save" at bounding box center [309, 327] width 165 height 25
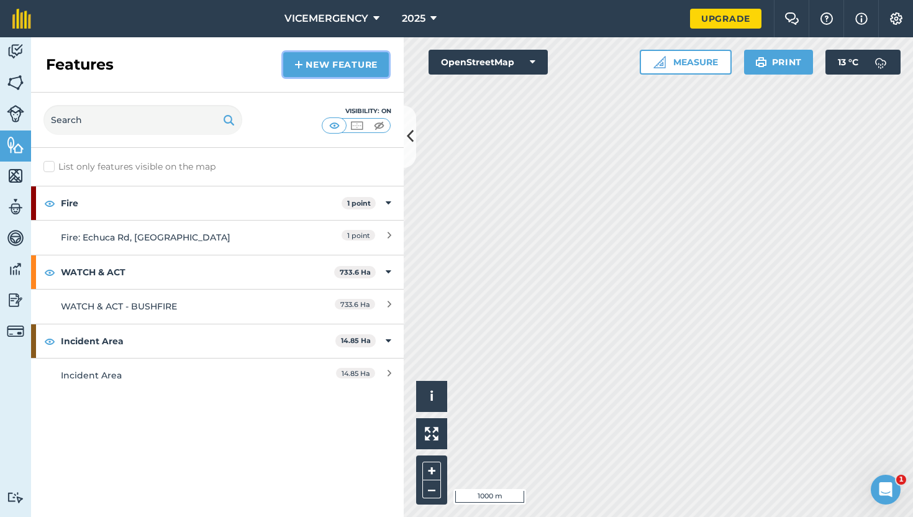
click at [328, 56] on link "New feature" at bounding box center [336, 64] width 106 height 25
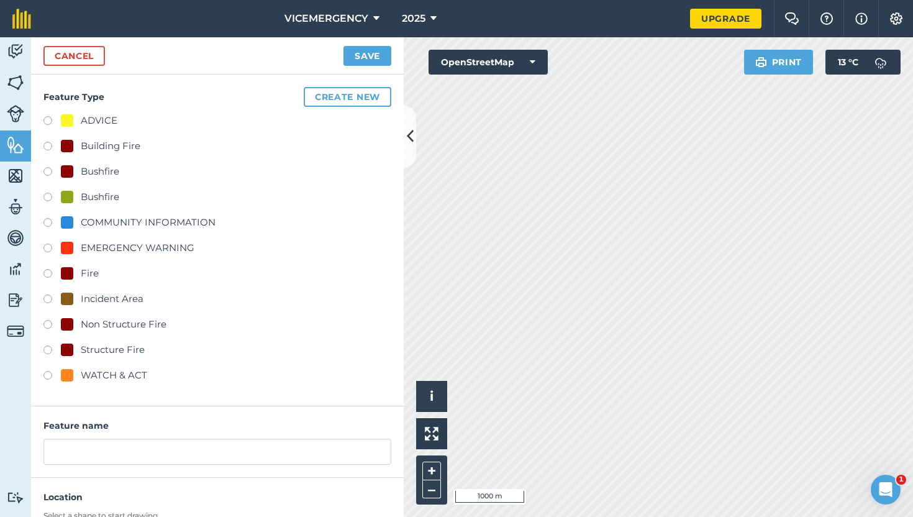
click at [48, 122] on label at bounding box center [51, 122] width 17 height 12
radio input "true"
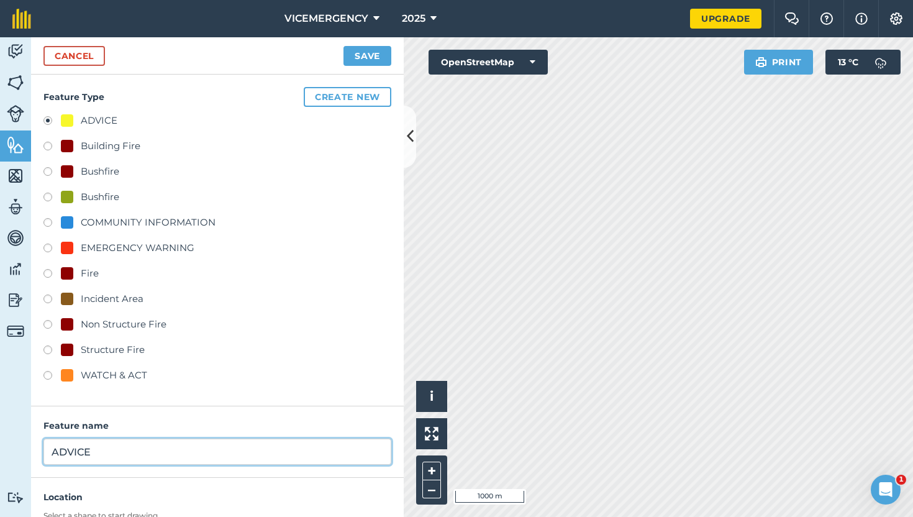
click at [116, 446] on input "ADVICE" at bounding box center [217, 451] width 348 height 26
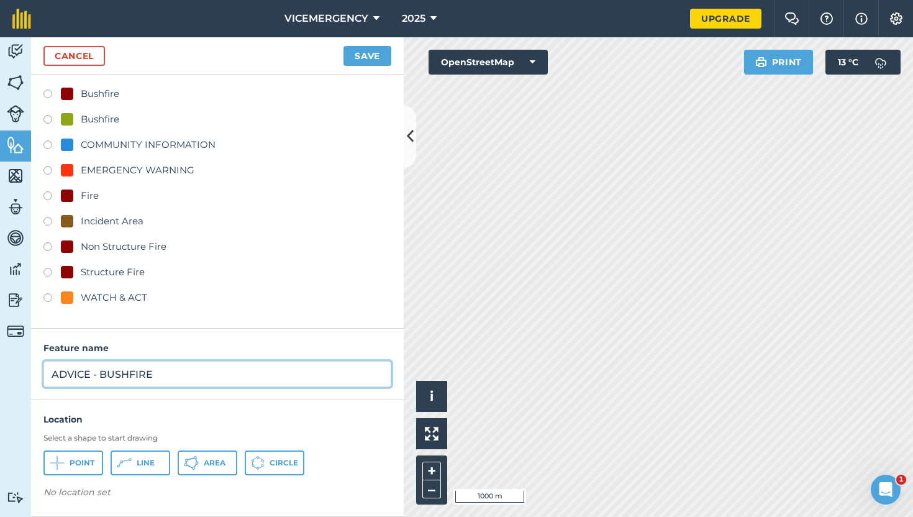
type input "ADVICE - BUSHFIRE"
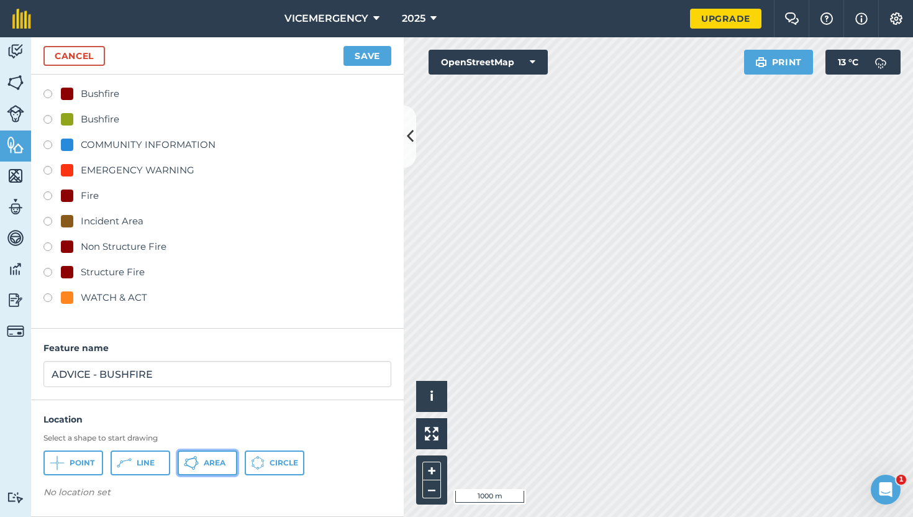
click at [219, 466] on span "Area" at bounding box center [215, 463] width 22 height 10
click at [377, 60] on button "Save" at bounding box center [367, 56] width 48 height 20
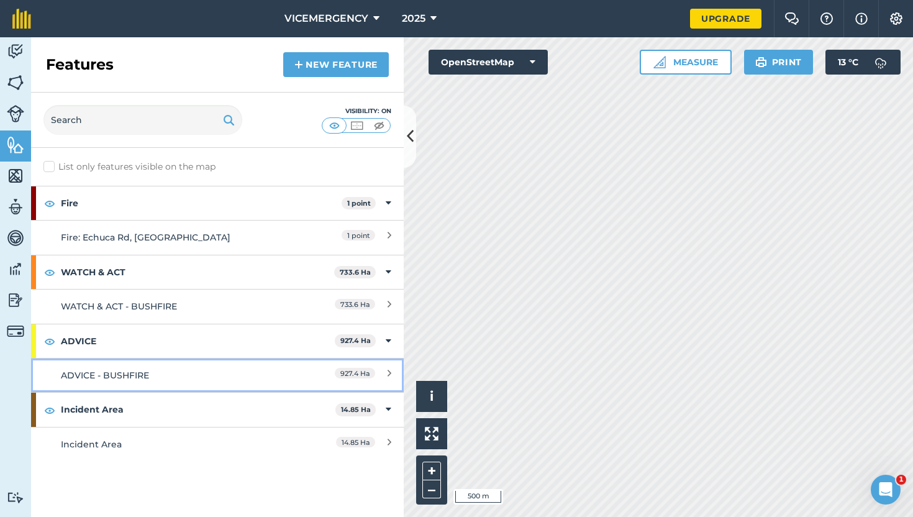
click at [276, 373] on div "ADVICE - BUSHFIRE" at bounding box center [171, 375] width 220 height 14
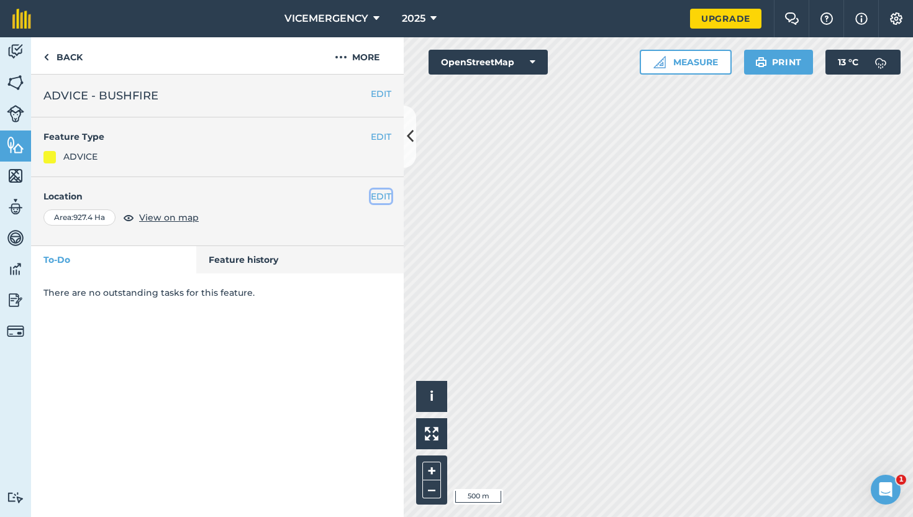
click at [377, 195] on button "EDIT" at bounding box center [381, 196] width 20 height 14
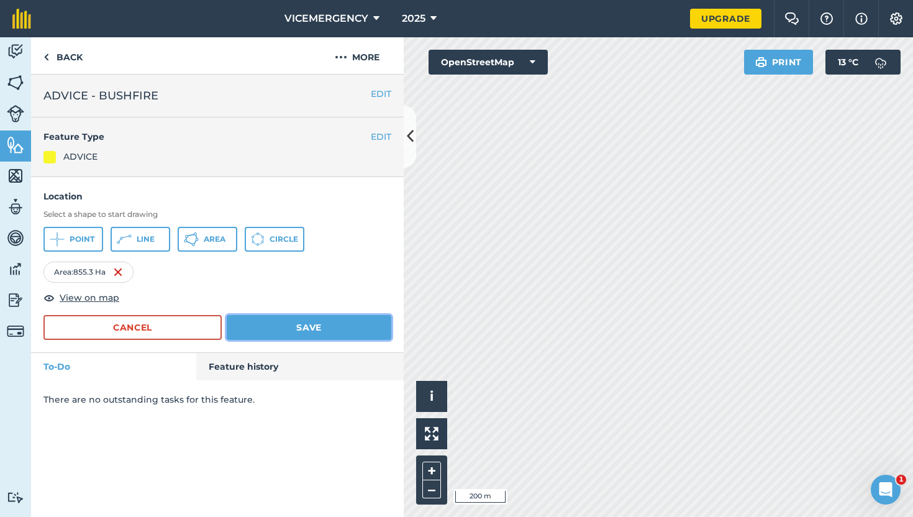
click at [370, 337] on button "Save" at bounding box center [309, 327] width 165 height 25
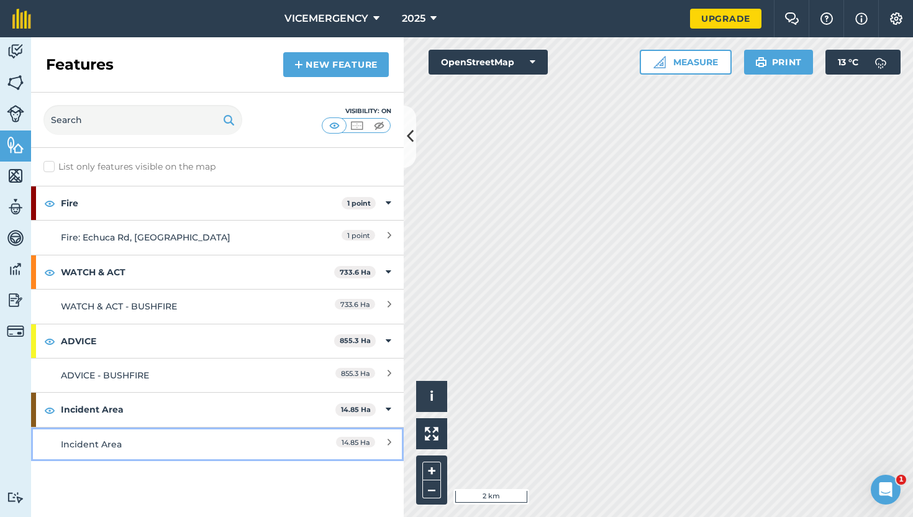
click at [178, 432] on link "Incident Area 14.85 Ha" at bounding box center [217, 444] width 373 height 34
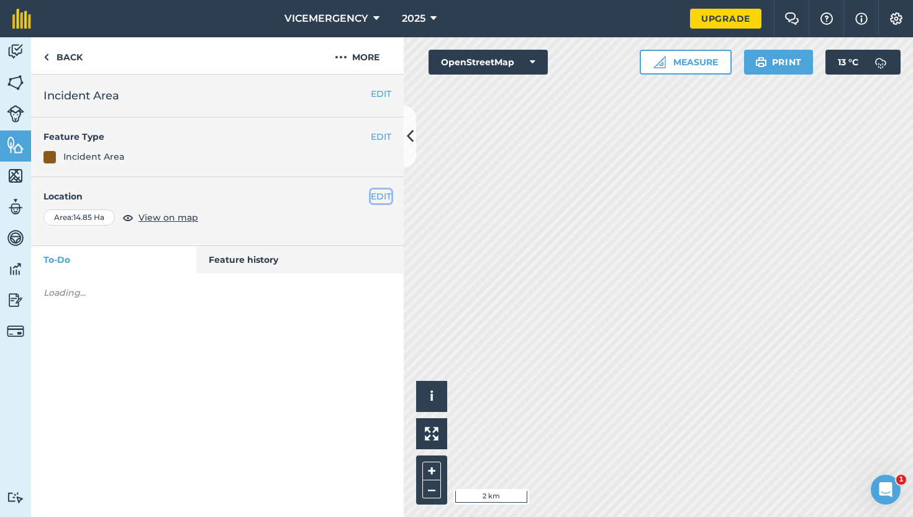
click at [382, 191] on button "EDIT" at bounding box center [381, 196] width 20 height 14
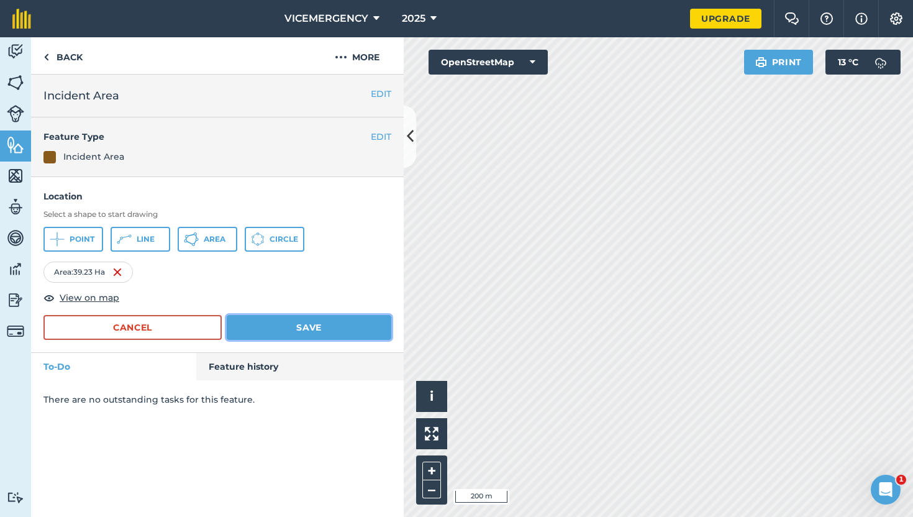
click at [330, 330] on button "Save" at bounding box center [309, 327] width 165 height 25
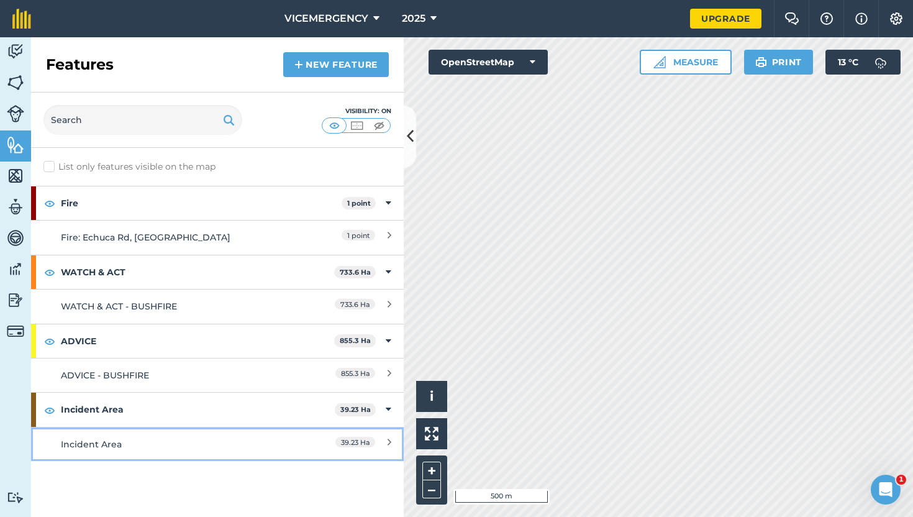
click at [207, 442] on div "Incident Area" at bounding box center [171, 444] width 220 height 14
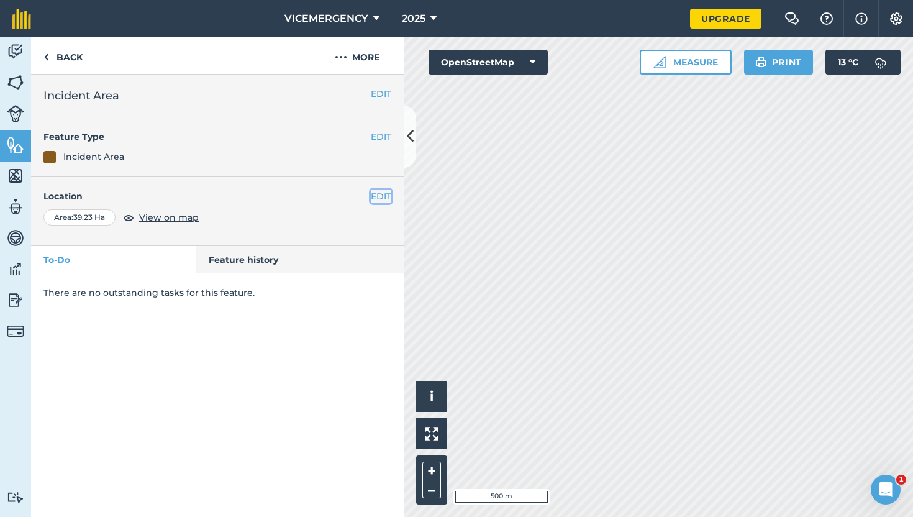
click at [380, 199] on button "EDIT" at bounding box center [381, 196] width 20 height 14
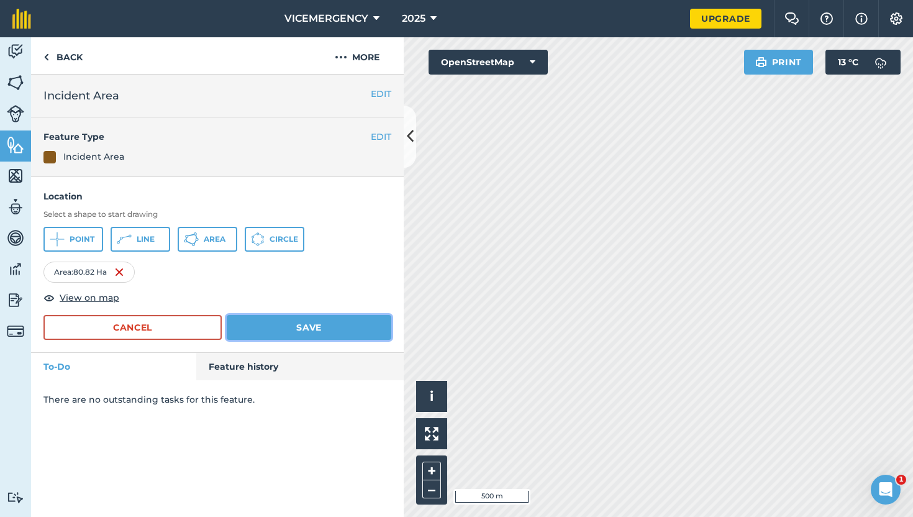
click at [333, 325] on button "Save" at bounding box center [309, 327] width 165 height 25
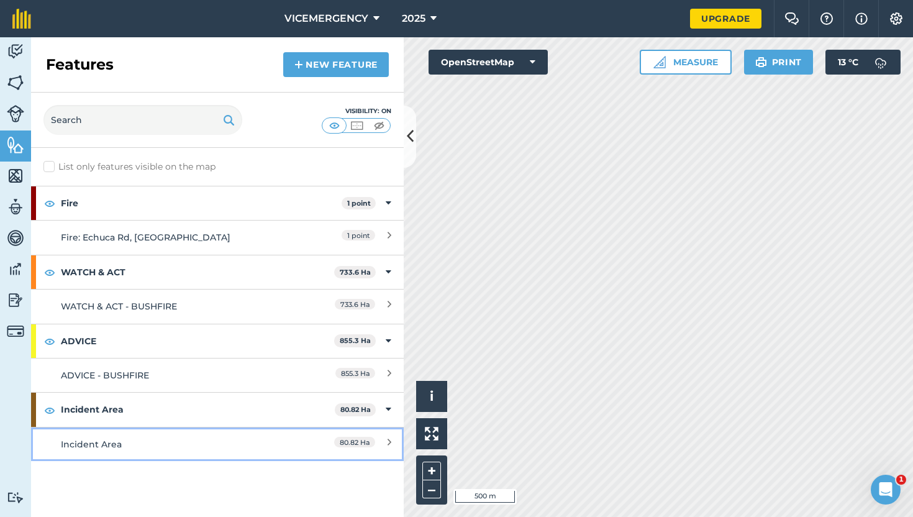
click at [235, 438] on div "Incident Area" at bounding box center [171, 444] width 220 height 14
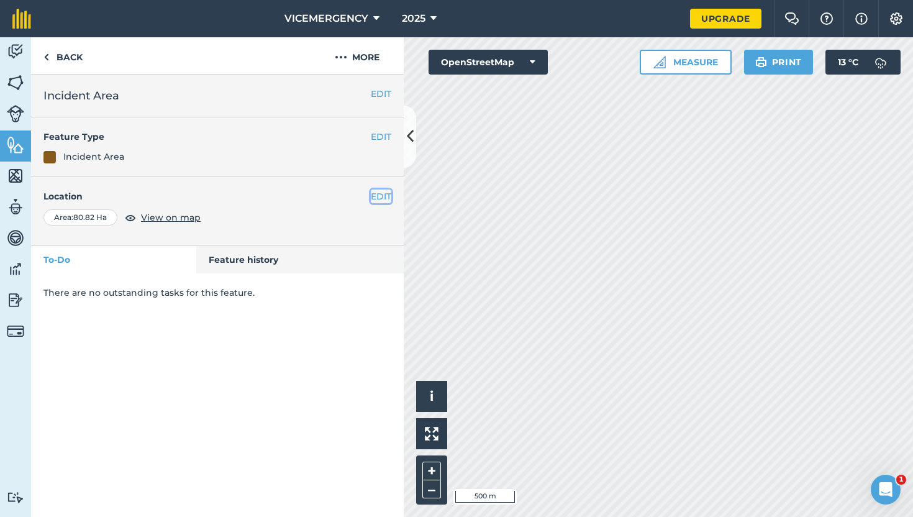
click at [379, 196] on button "EDIT" at bounding box center [381, 196] width 20 height 14
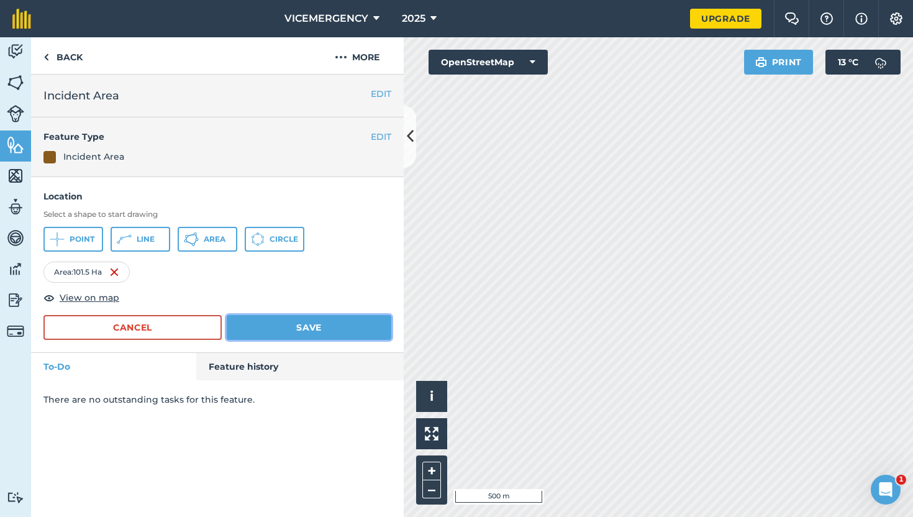
click at [320, 327] on button "Save" at bounding box center [309, 327] width 165 height 25
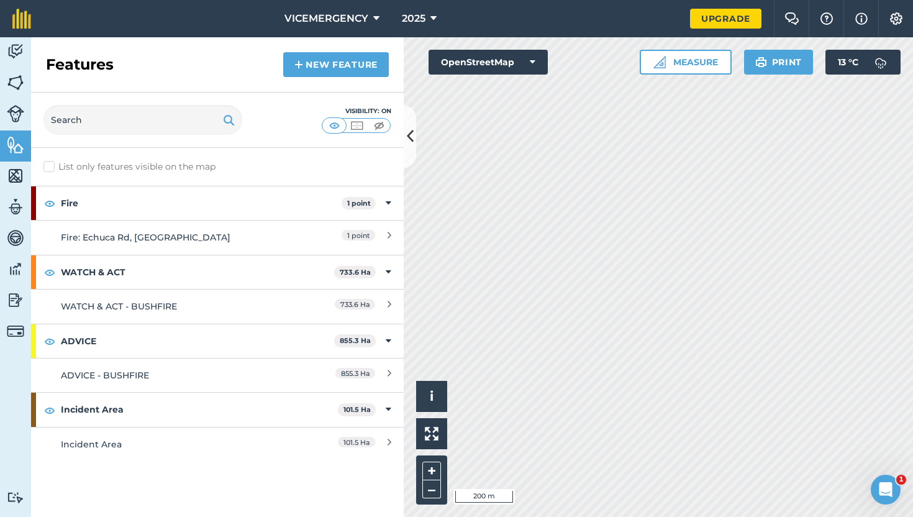
click at [347, 78] on div "Features New feature" at bounding box center [217, 64] width 373 height 55
click at [342, 71] on link "New feature" at bounding box center [336, 64] width 106 height 25
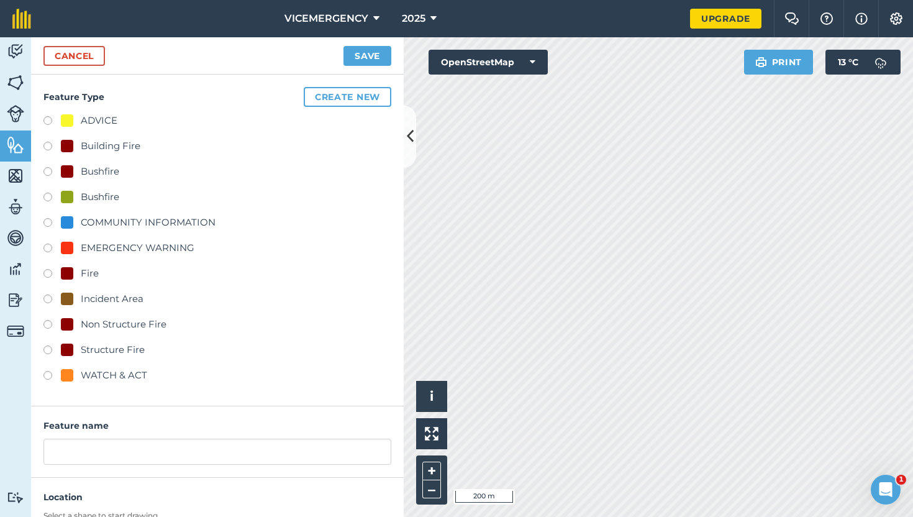
click at [49, 296] on label at bounding box center [51, 300] width 17 height 12
radio input "true"
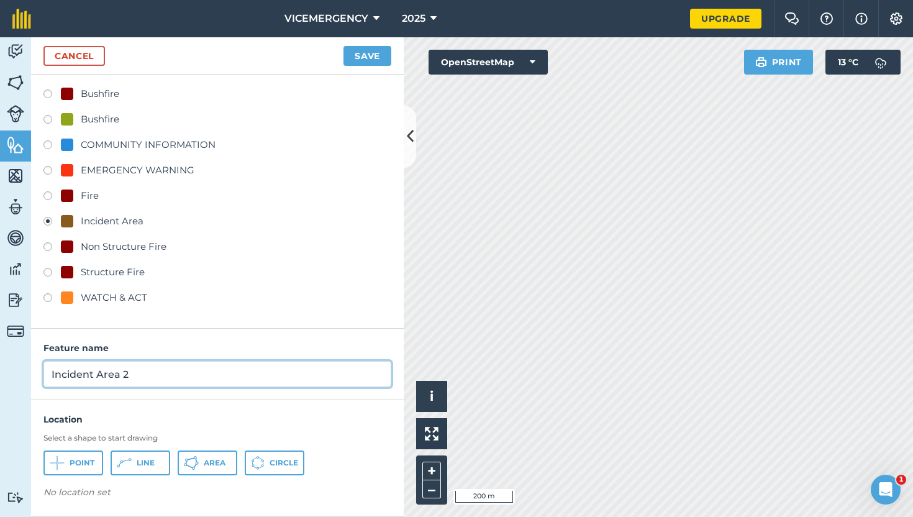
click at [134, 373] on input "Incident Area 2" at bounding box center [217, 374] width 348 height 26
type input "Incident Area"
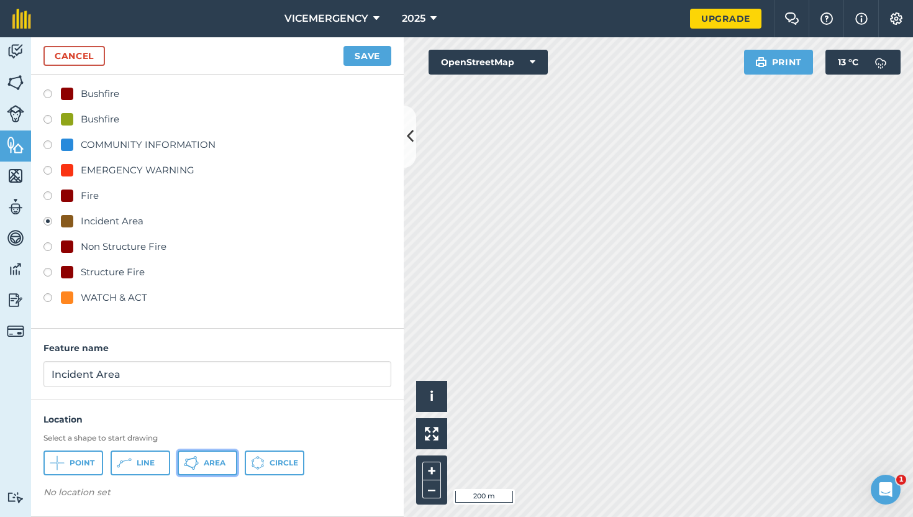
click at [207, 463] on span "Area" at bounding box center [215, 463] width 22 height 10
click at [369, 57] on button "Save" at bounding box center [367, 56] width 48 height 20
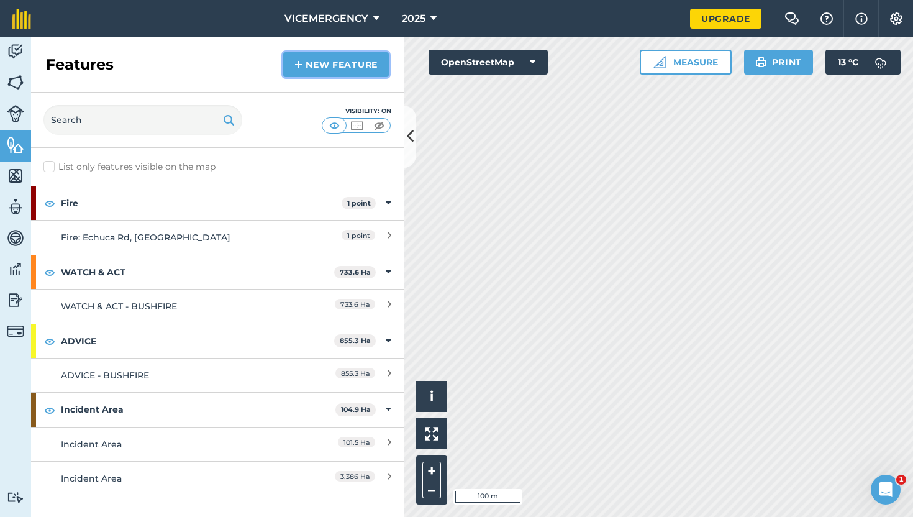
click at [339, 71] on link "New feature" at bounding box center [336, 64] width 106 height 25
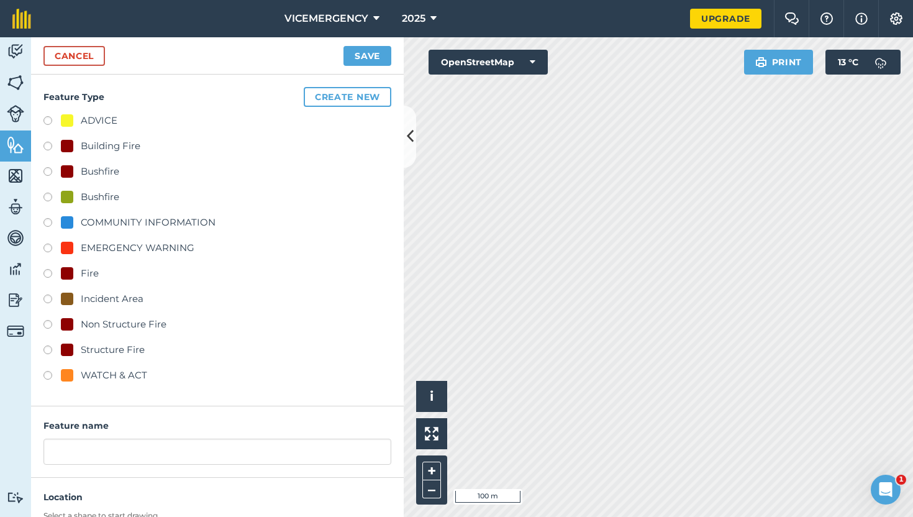
click at [47, 299] on label at bounding box center [51, 300] width 17 height 12
radio input "true"
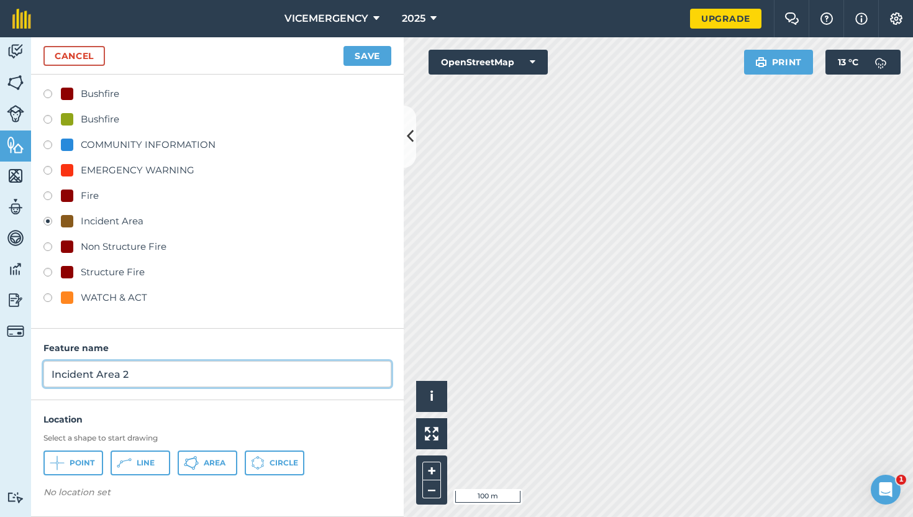
click at [134, 382] on input "Incident Area 2" at bounding box center [217, 374] width 348 height 26
type input "Incident Area"
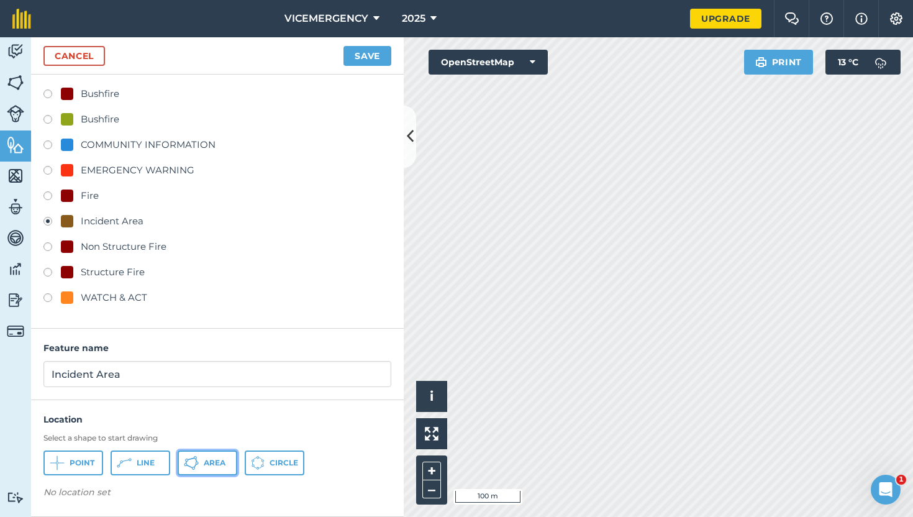
click at [214, 457] on button "Area" at bounding box center [208, 462] width 60 height 25
click at [361, 61] on button "Save" at bounding box center [367, 56] width 48 height 20
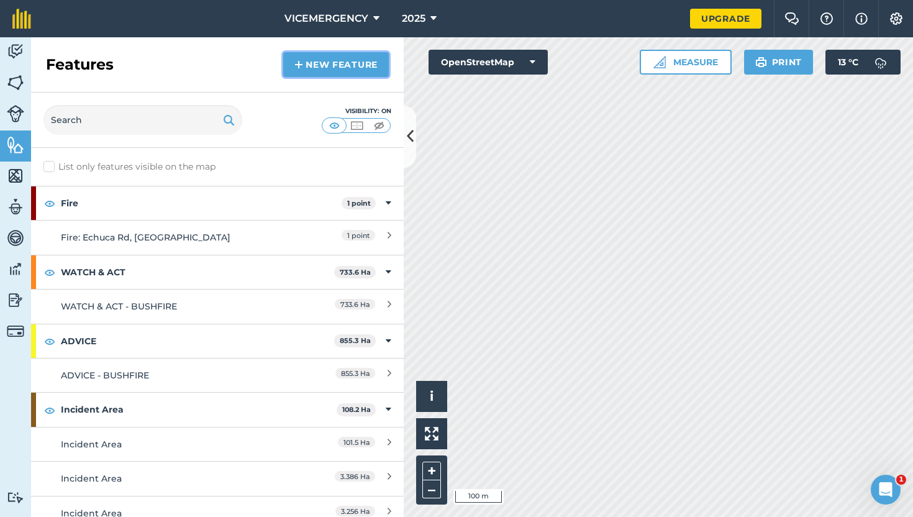
click at [330, 73] on link "New feature" at bounding box center [336, 64] width 106 height 25
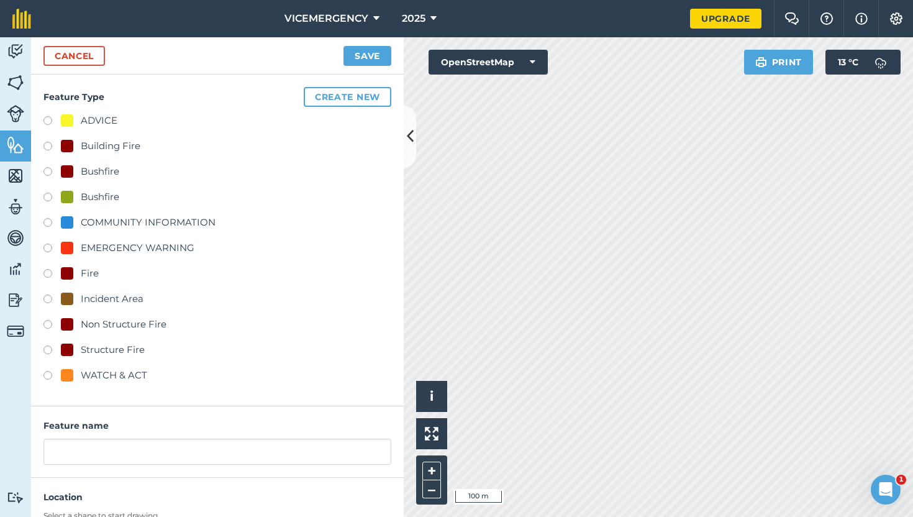
click at [47, 295] on label at bounding box center [51, 300] width 17 height 12
radio input "true"
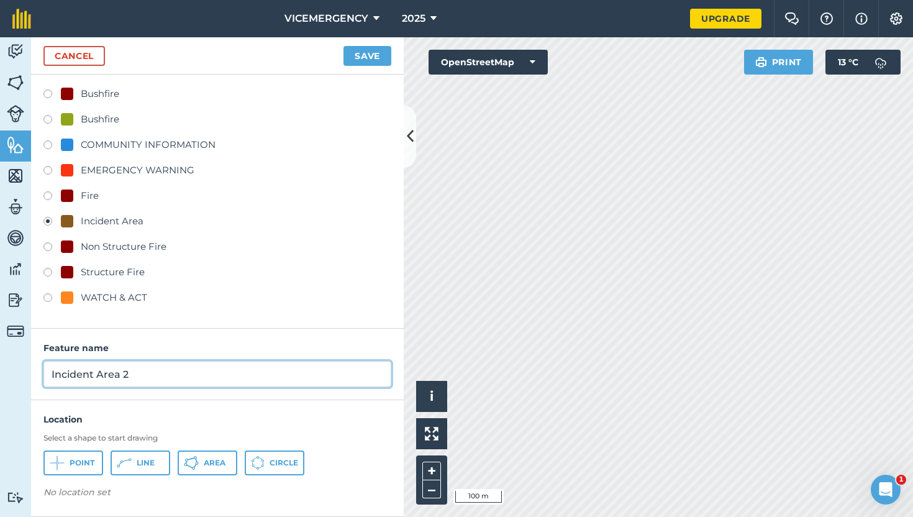
click at [143, 383] on input "Incident Area 2" at bounding box center [217, 374] width 348 height 26
type input "Incident Area"
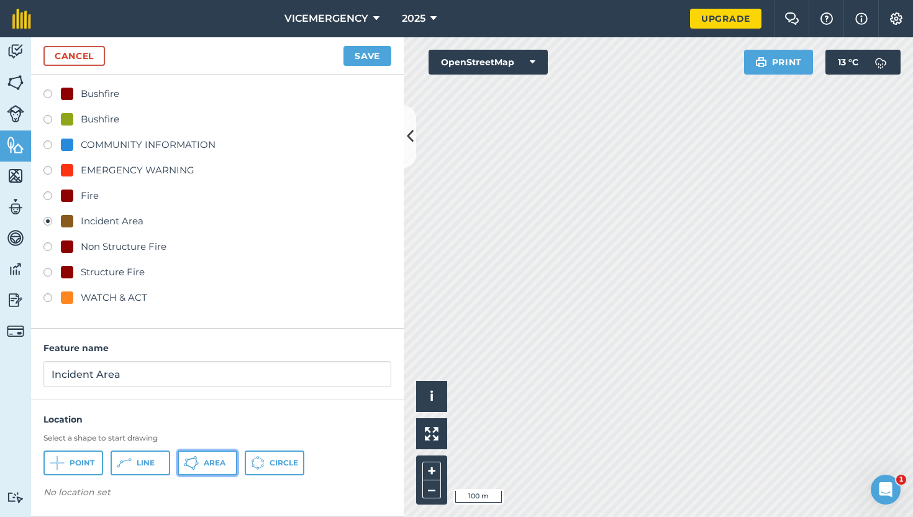
click at [219, 462] on span "Area" at bounding box center [215, 463] width 22 height 10
click at [363, 58] on button "Save" at bounding box center [367, 56] width 48 height 20
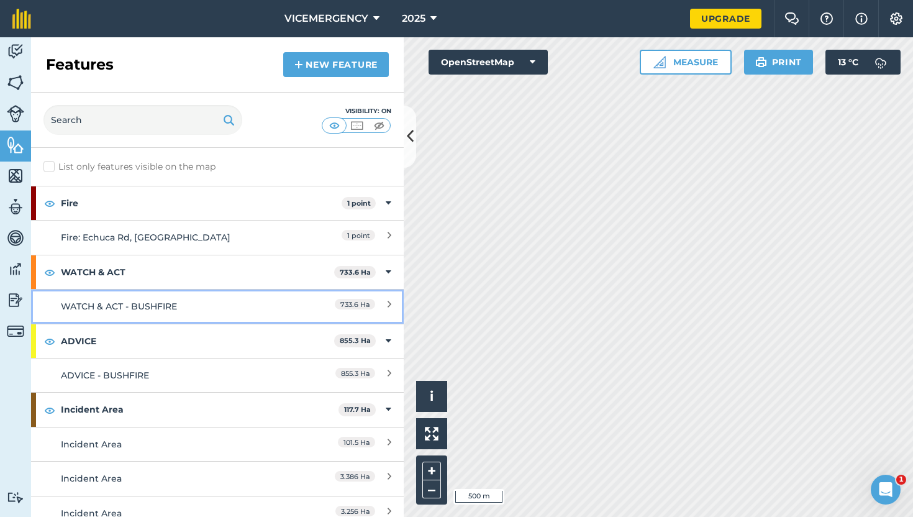
click at [249, 298] on link "WATCH & ACT - BUSHFIRE 733.6 Ha" at bounding box center [217, 306] width 373 height 34
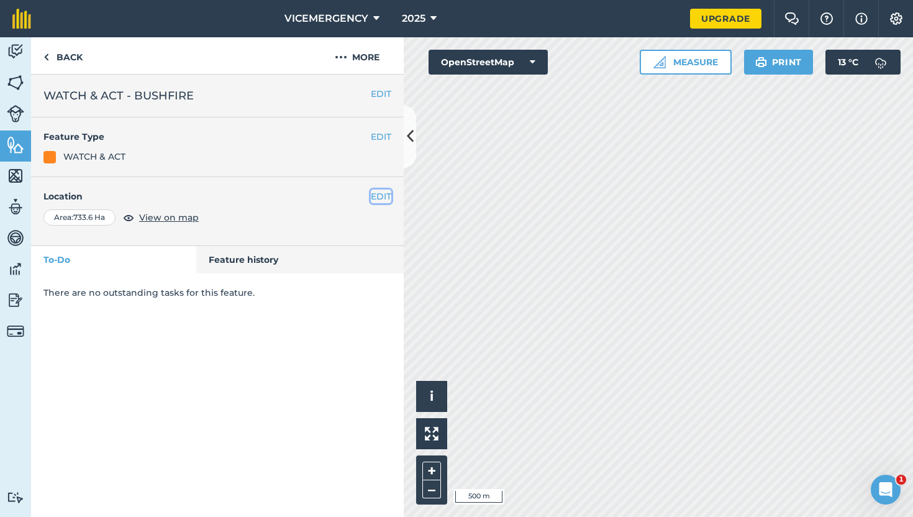
click at [374, 197] on button "EDIT" at bounding box center [381, 196] width 20 height 14
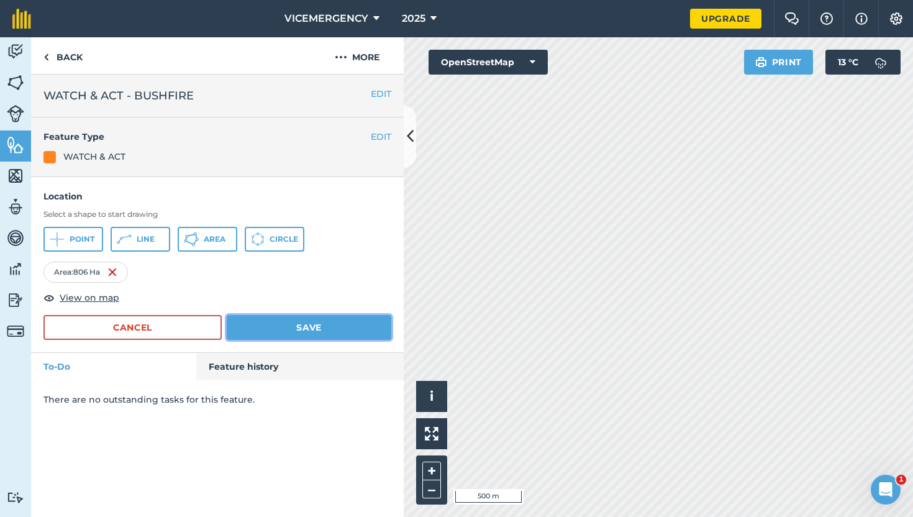
click at [314, 324] on button "Save" at bounding box center [309, 327] width 165 height 25
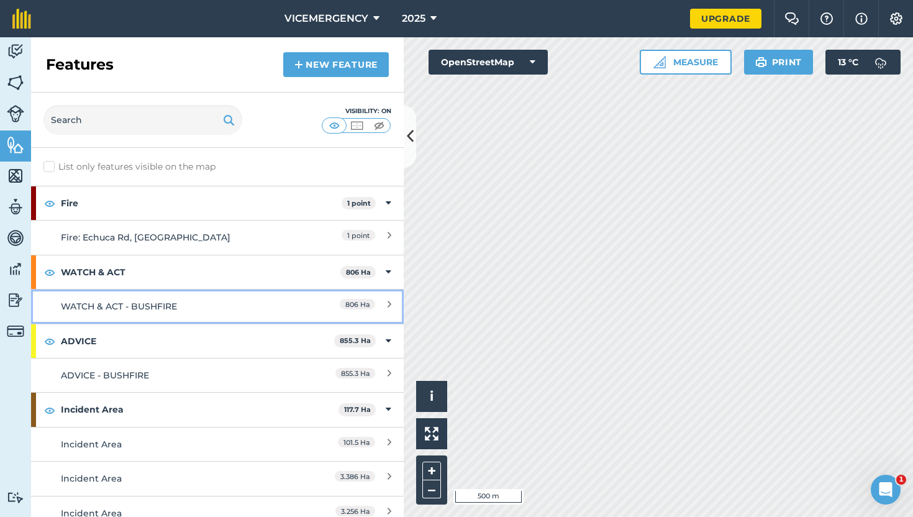
click at [265, 295] on link "WATCH & ACT - BUSHFIRE 806 Ha" at bounding box center [217, 306] width 373 height 34
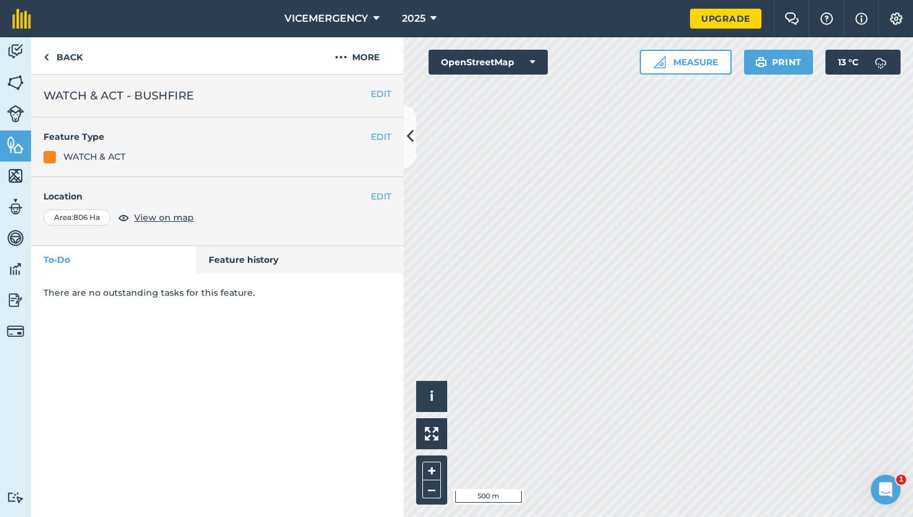
click at [384, 186] on div "EDIT Location Area : 806 Ha View on map" at bounding box center [217, 211] width 373 height 69
click at [383, 194] on button "EDIT" at bounding box center [381, 196] width 20 height 14
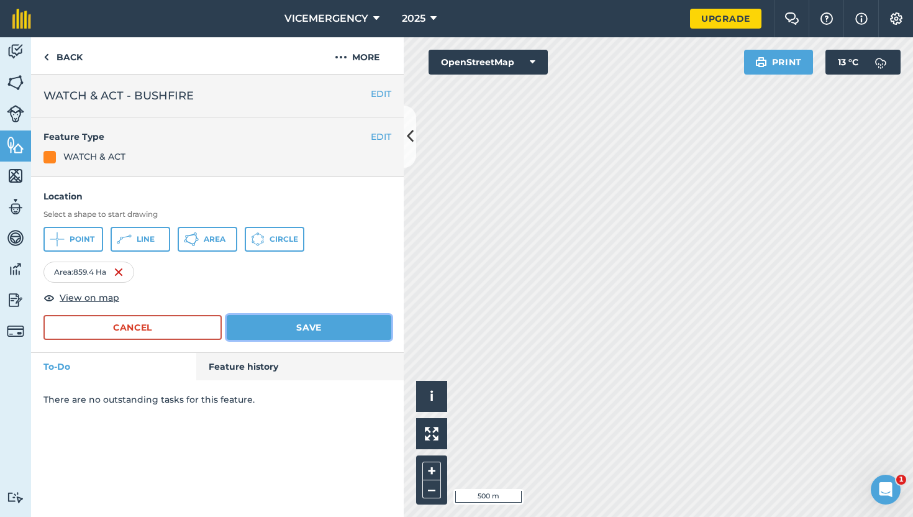
click at [313, 319] on button "Save" at bounding box center [309, 327] width 165 height 25
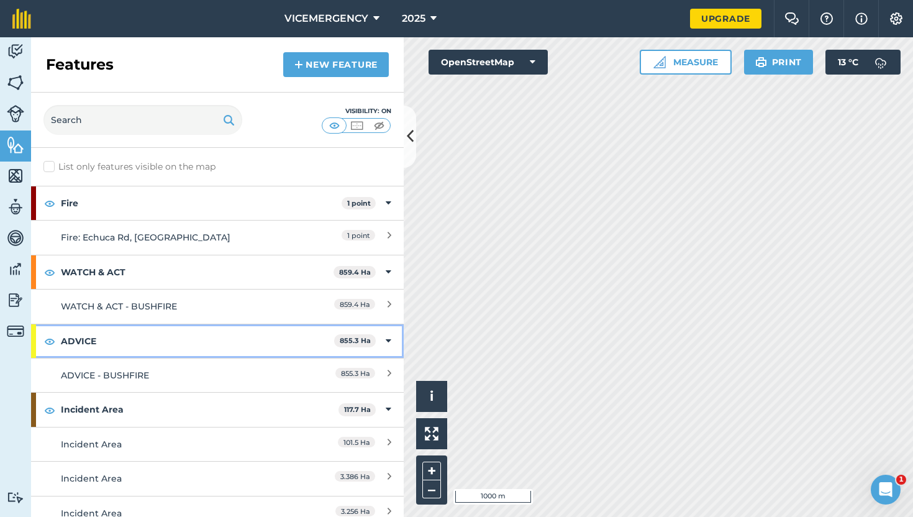
click at [251, 357] on strong "ADVICE" at bounding box center [197, 341] width 273 height 34
click at [252, 346] on strong "ADVICE" at bounding box center [199, 341] width 276 height 34
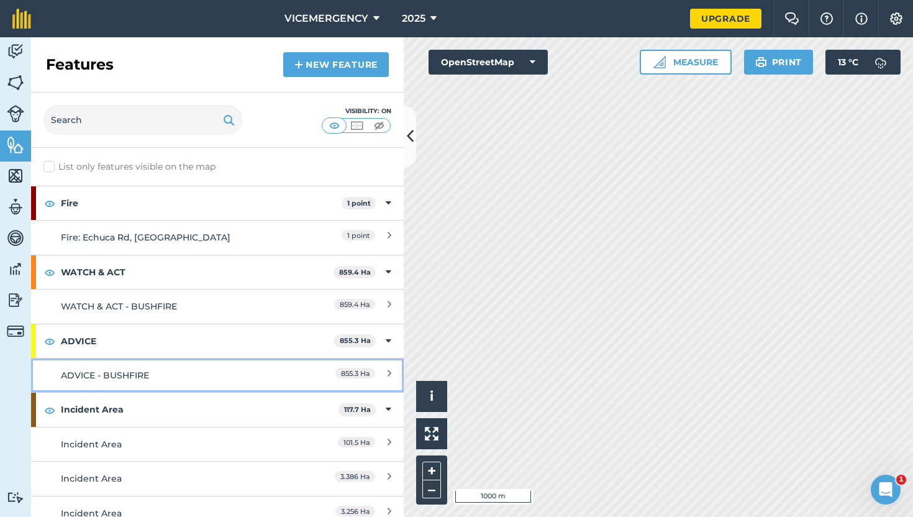
click at [250, 372] on div "ADVICE - BUSHFIRE" at bounding box center [171, 375] width 220 height 14
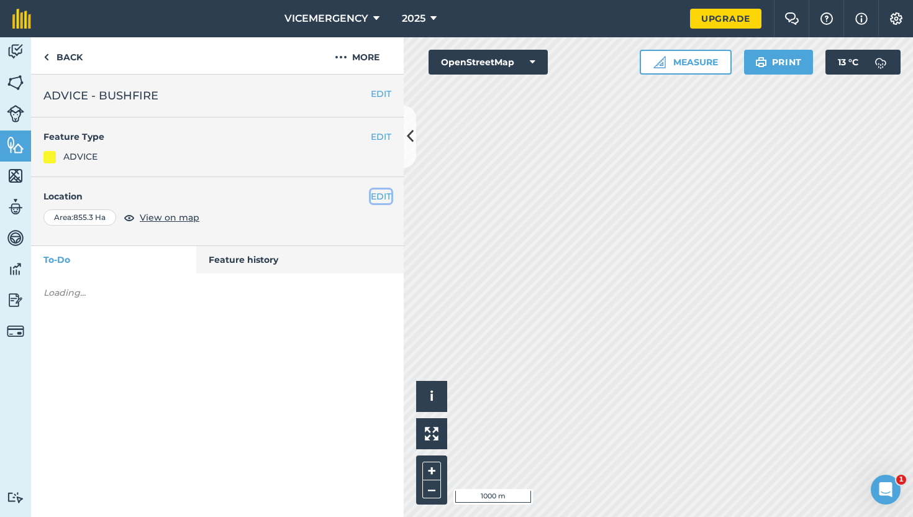
click at [379, 200] on button "EDIT" at bounding box center [381, 196] width 20 height 14
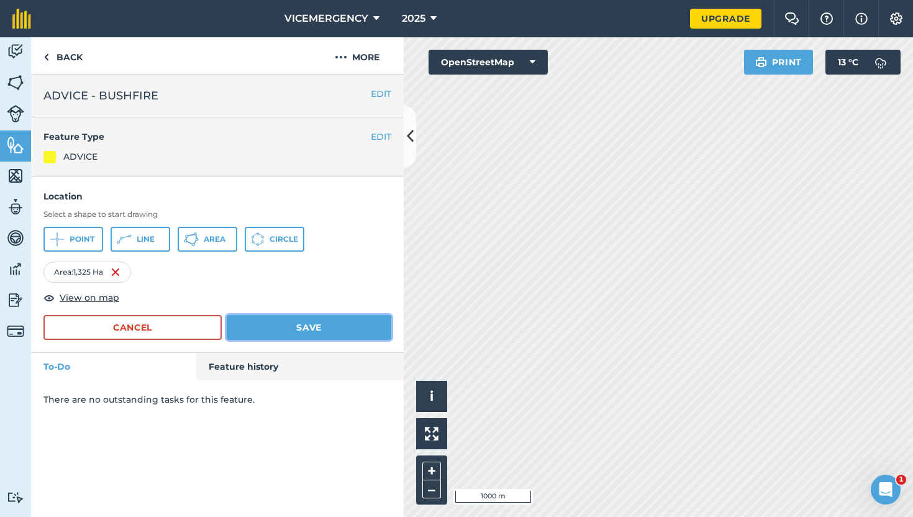
click at [360, 317] on button "Save" at bounding box center [309, 327] width 165 height 25
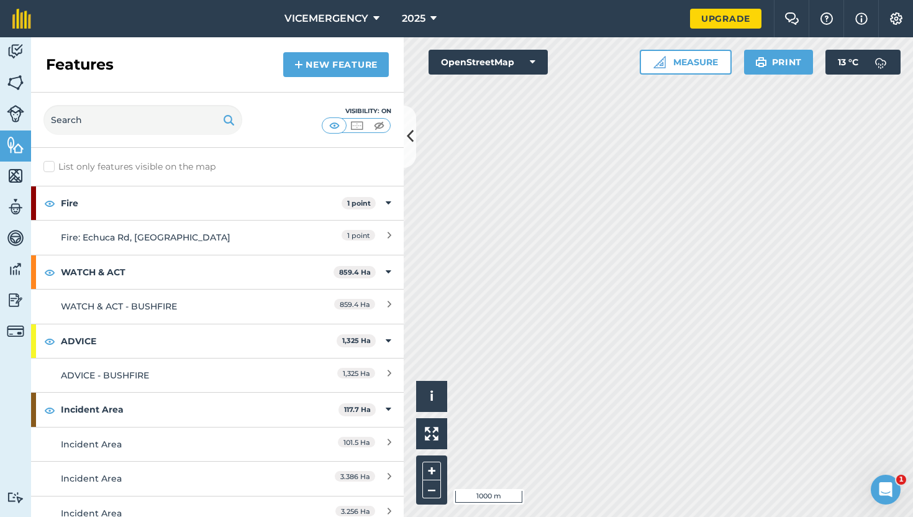
scroll to position [47, 0]
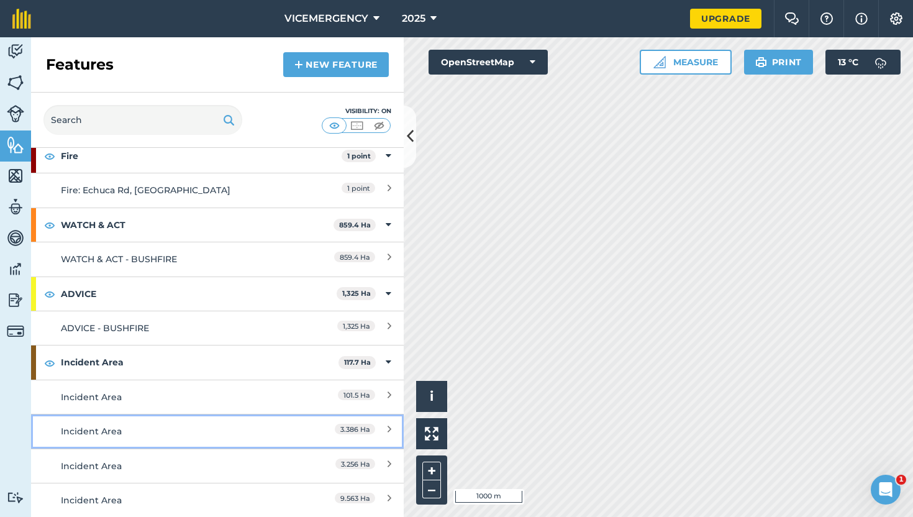
click at [283, 433] on div "3.386 Ha" at bounding box center [336, 431] width 110 height 14
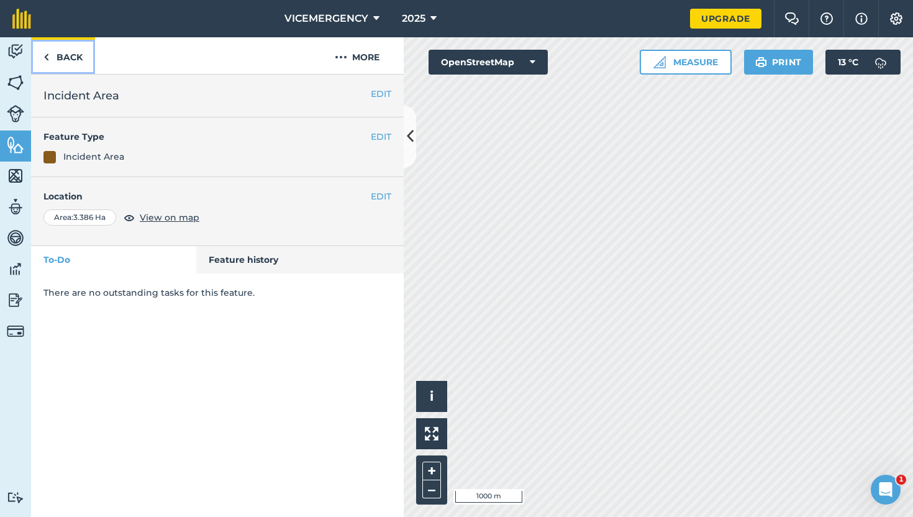
click at [76, 53] on link "Back" at bounding box center [63, 55] width 64 height 37
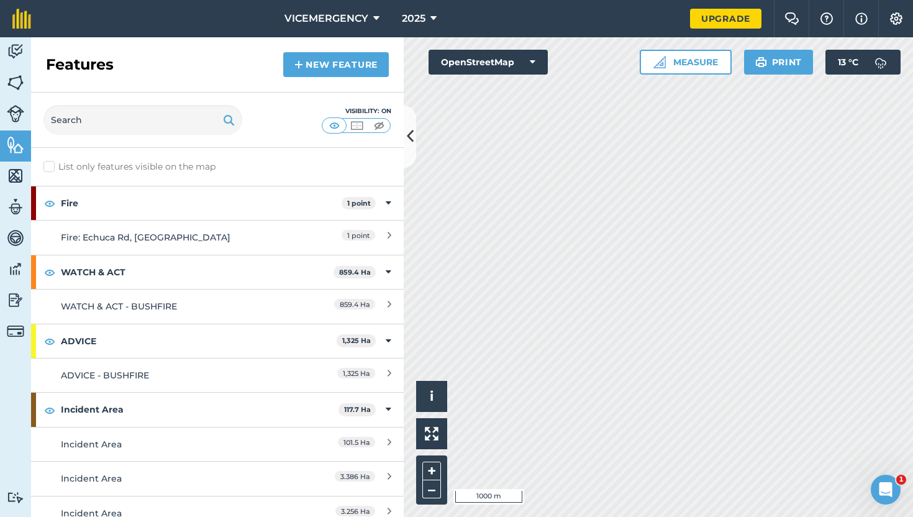
scroll to position [47, 0]
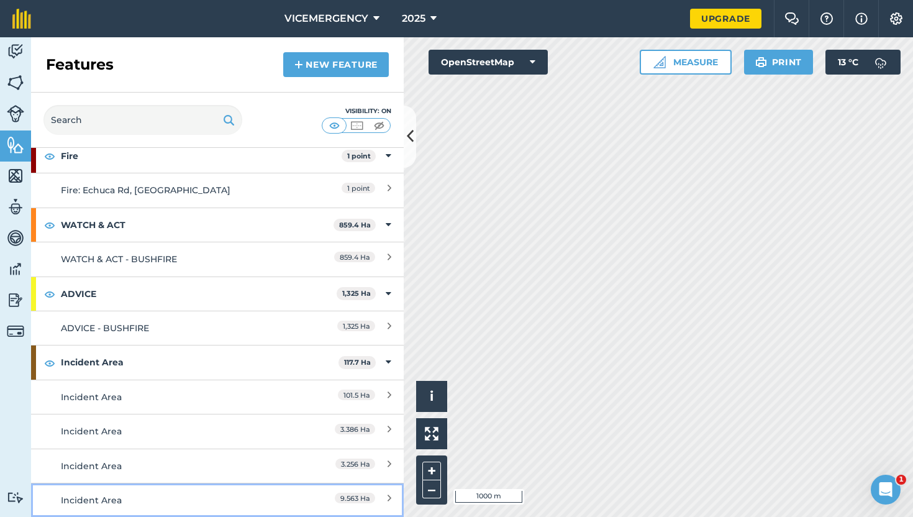
click at [286, 494] on div "9.563 Ha" at bounding box center [336, 500] width 110 height 14
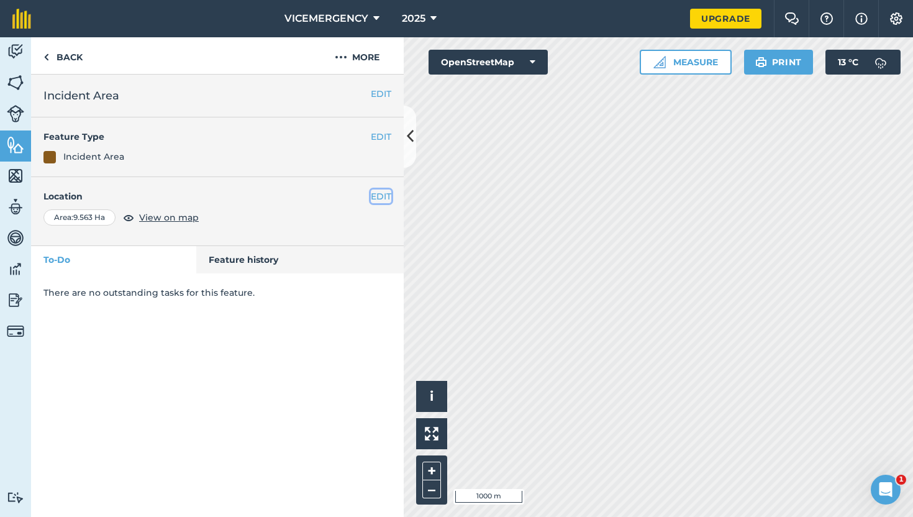
click at [381, 194] on button "EDIT" at bounding box center [381, 196] width 20 height 14
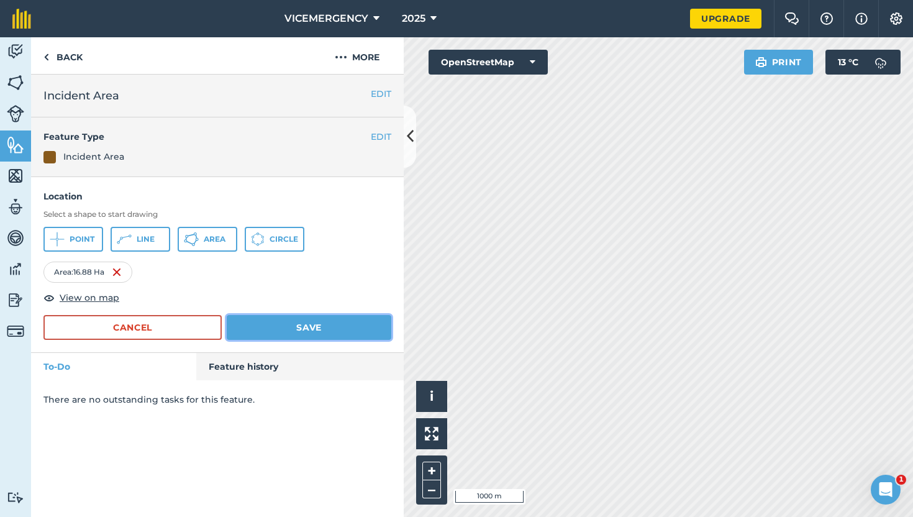
click at [368, 324] on button "Save" at bounding box center [309, 327] width 165 height 25
